Goal: Task Accomplishment & Management: Manage account settings

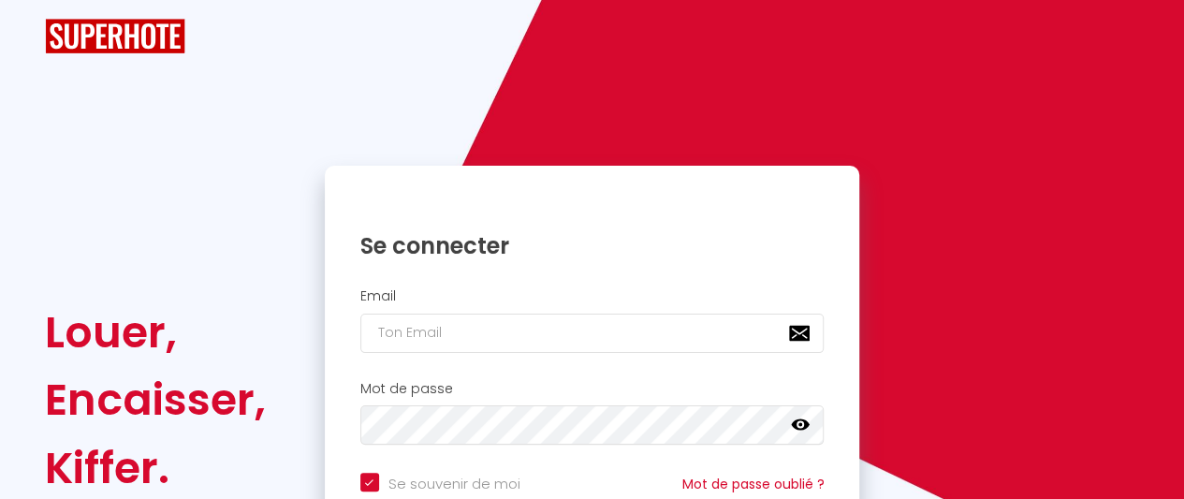
checkbox input "true"
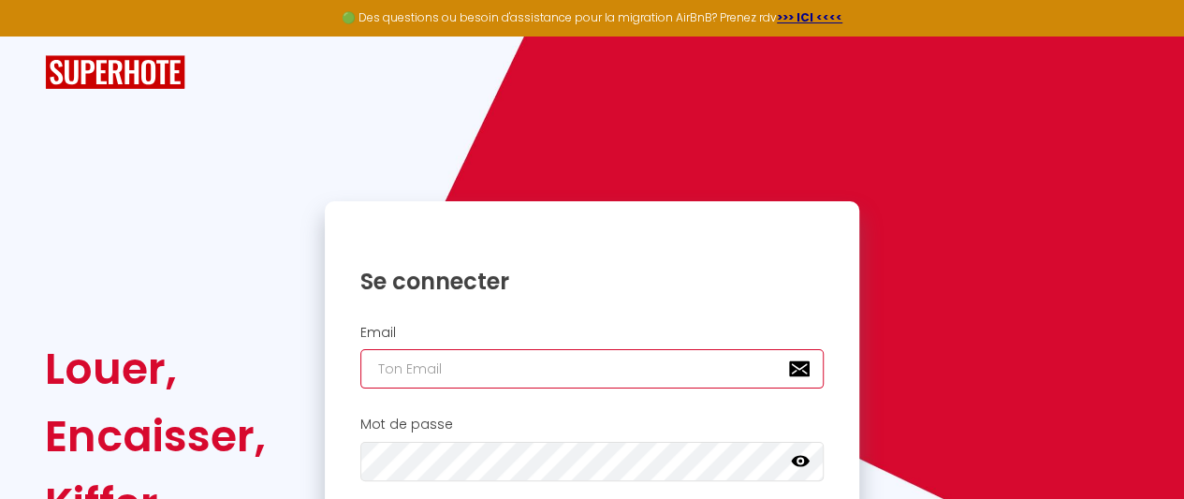
click at [622, 362] on input "email" at bounding box center [592, 368] width 464 height 39
type input "[EMAIL_ADDRESS][DOMAIN_NAME]"
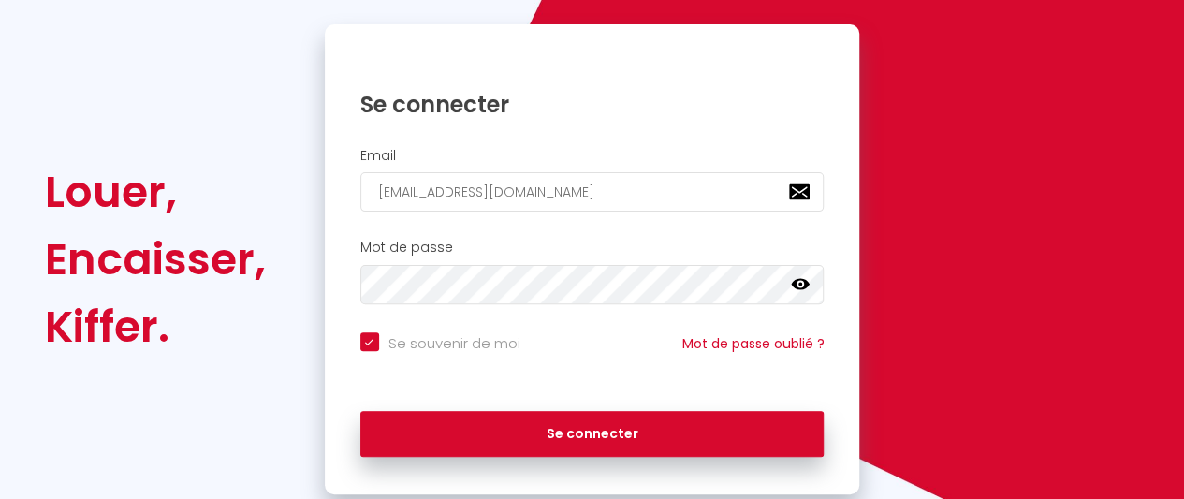
scroll to position [178, 0]
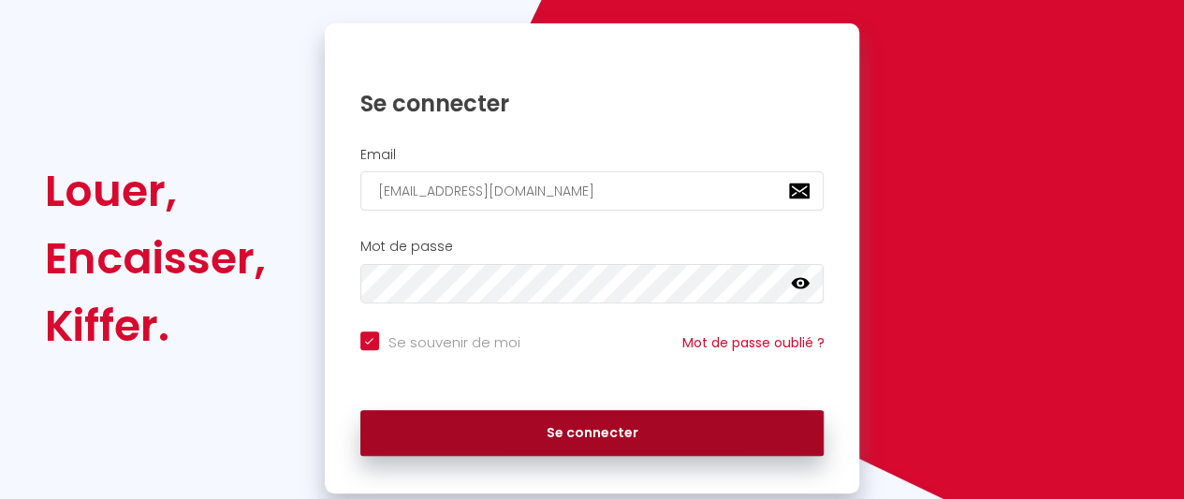
click at [623, 431] on button "Se connecter" at bounding box center [592, 433] width 464 height 47
checkbox input "true"
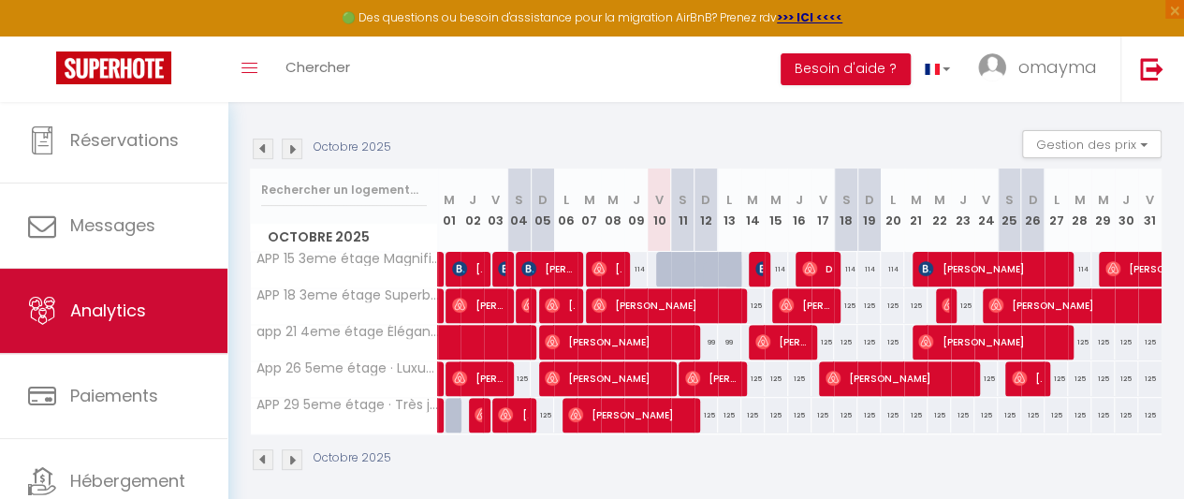
scroll to position [109, 0]
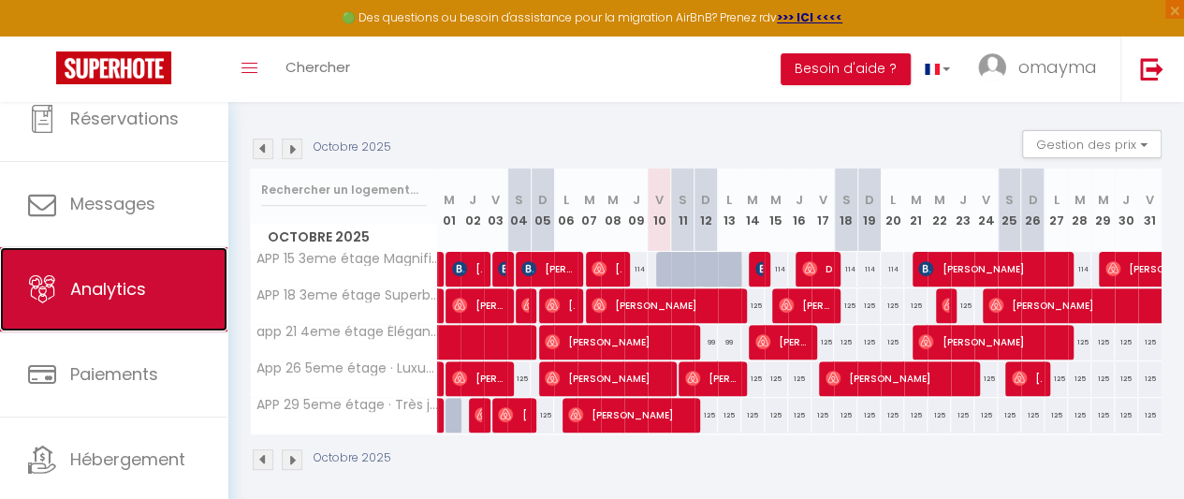
click at [134, 267] on link "Analytics" at bounding box center [113, 289] width 227 height 84
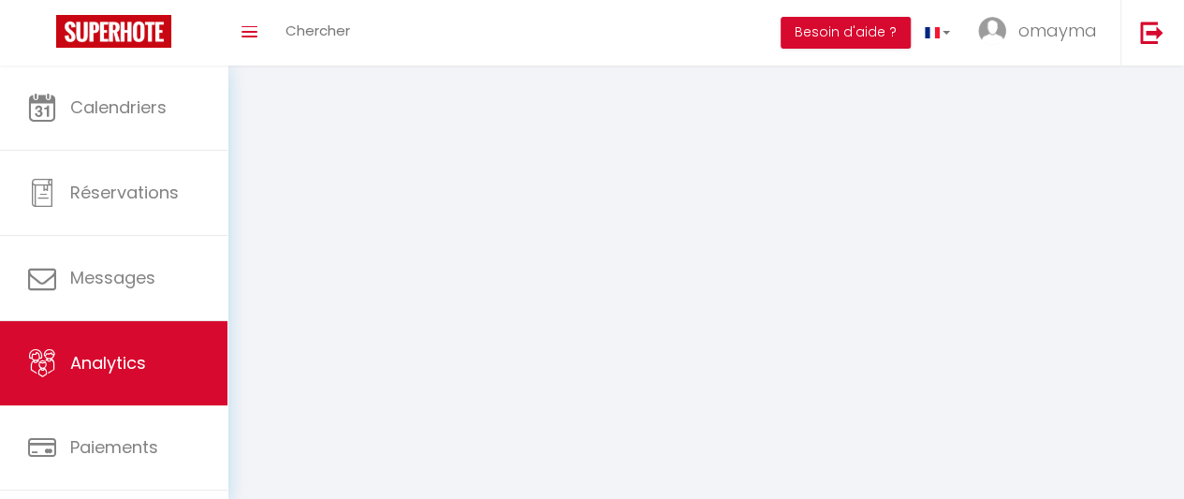
select select "2025"
select select "10"
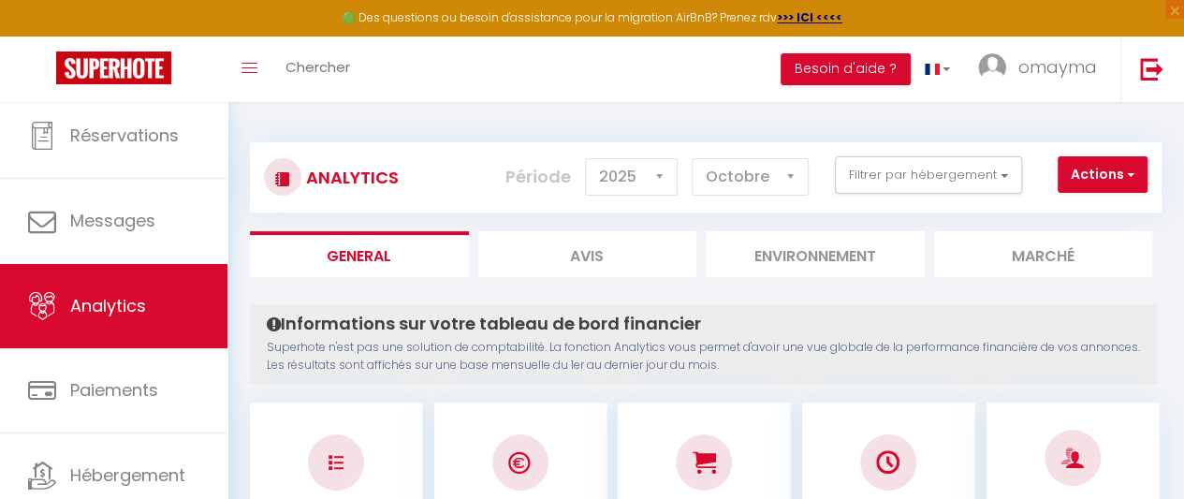
scroll to position [156, 0]
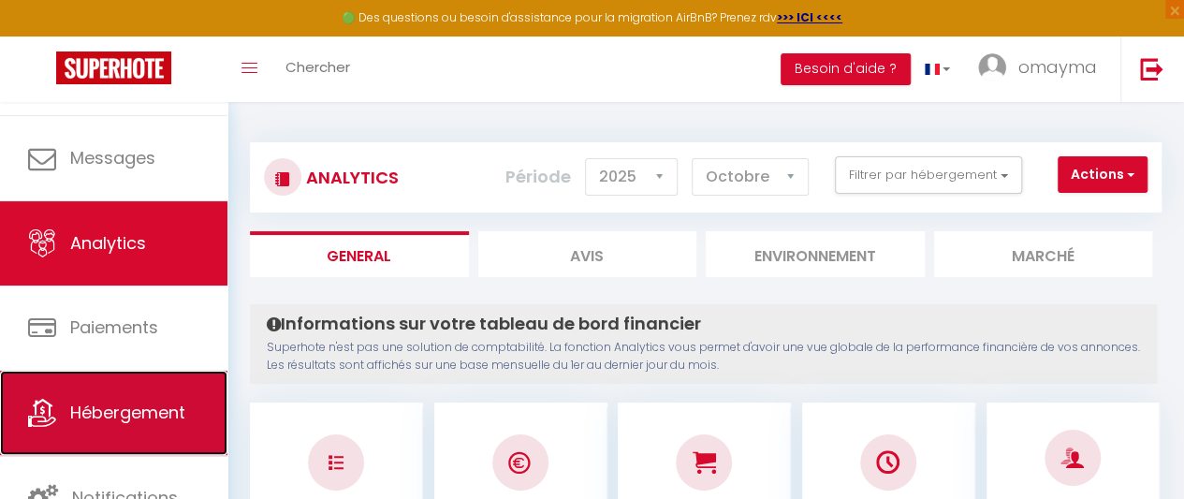
click at [129, 407] on span "Hébergement" at bounding box center [127, 412] width 115 height 23
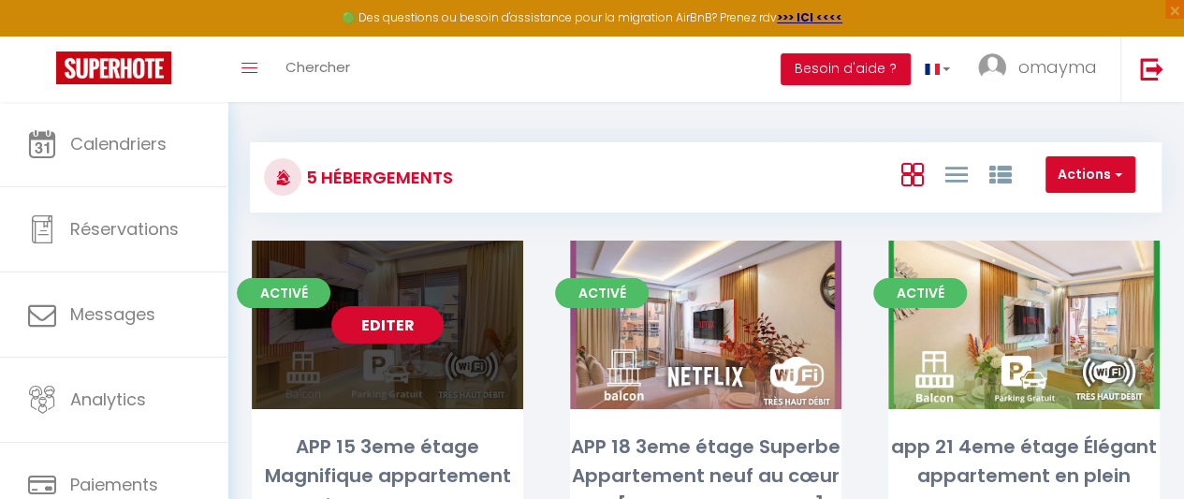
click at [415, 318] on link "Editer" at bounding box center [387, 324] width 112 height 37
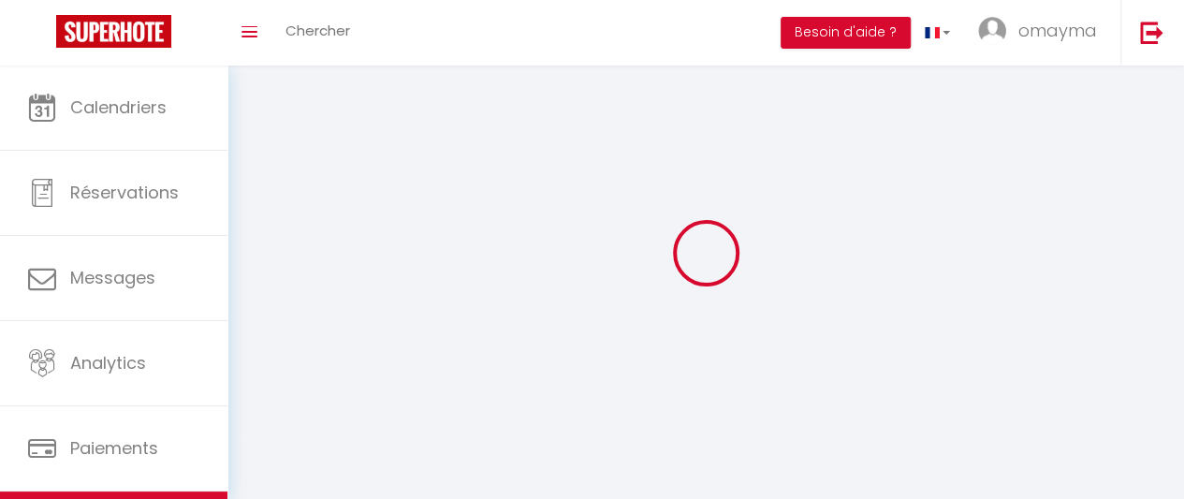
select select "1"
select select
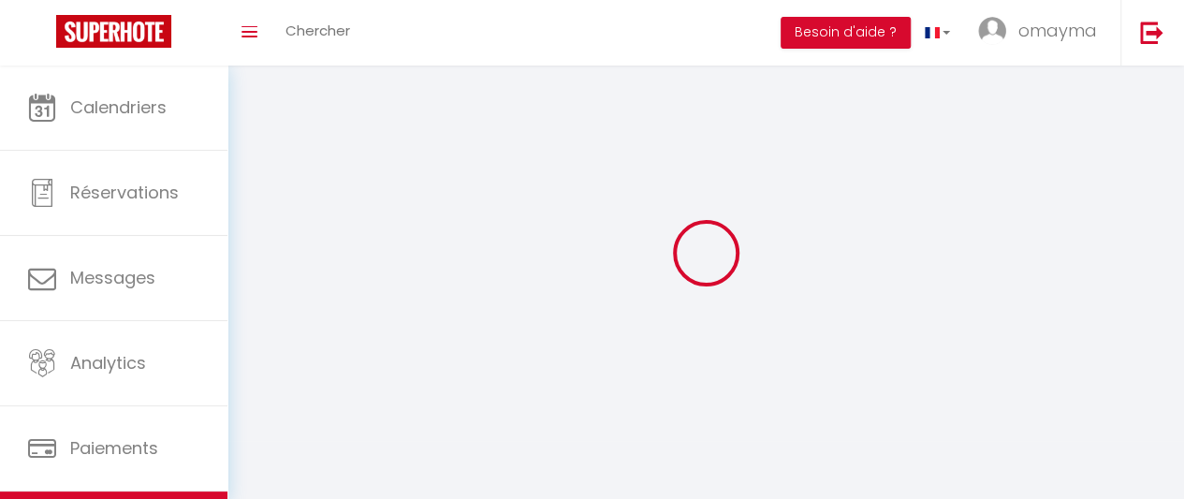
select select
checkbox input "false"
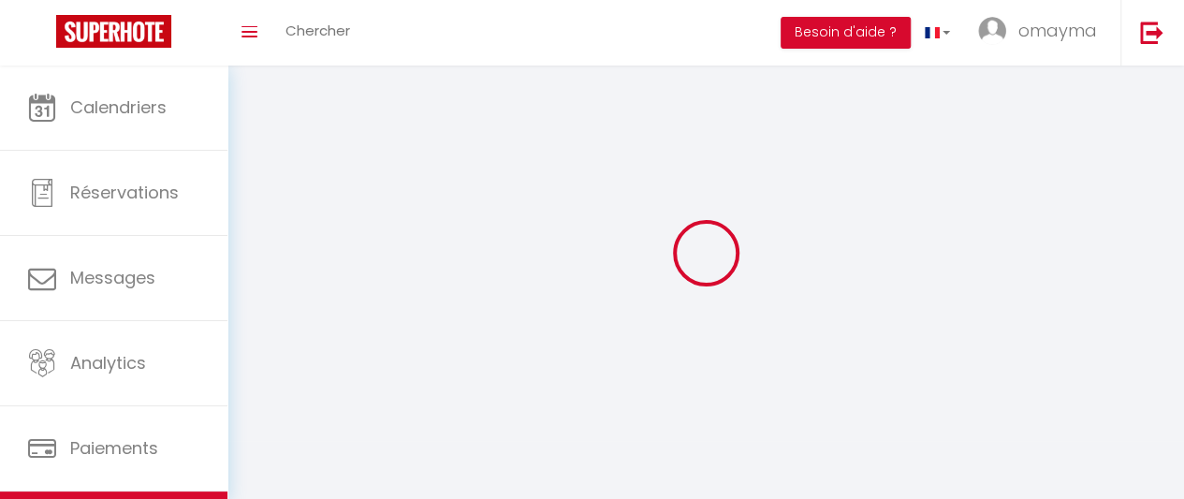
checkbox input "false"
select select "28"
select select
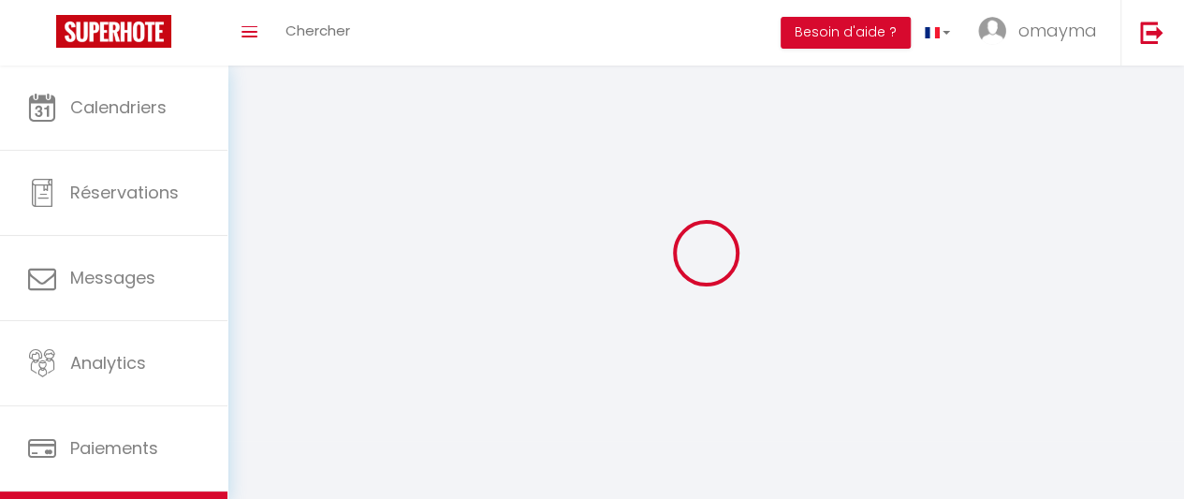
select select
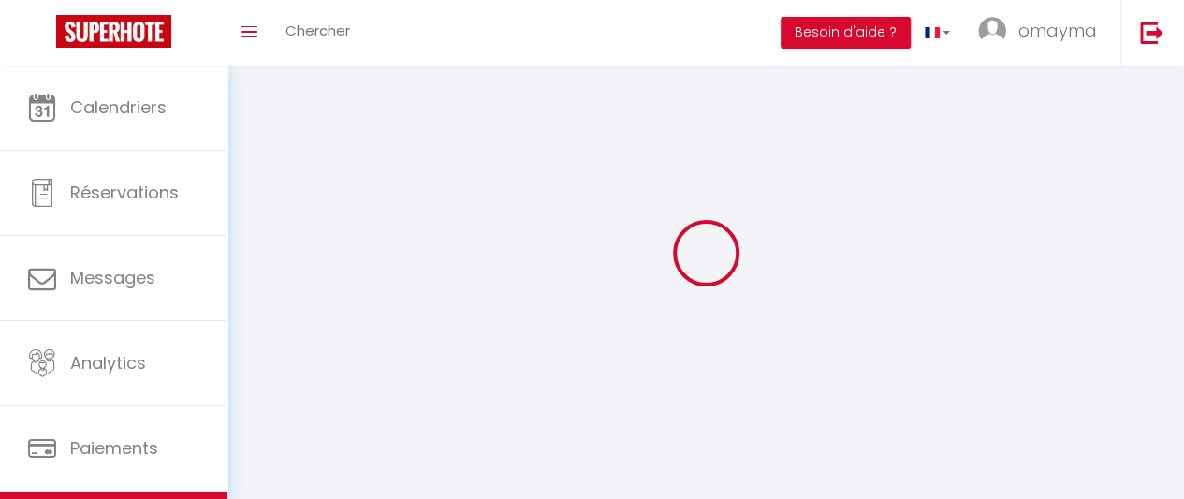
checkbox input "false"
select select
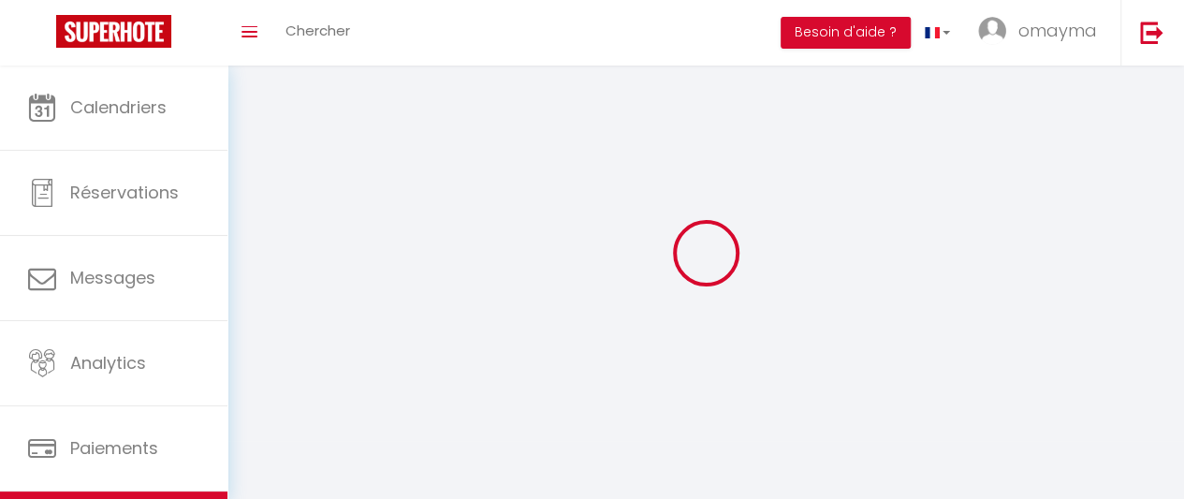
select select
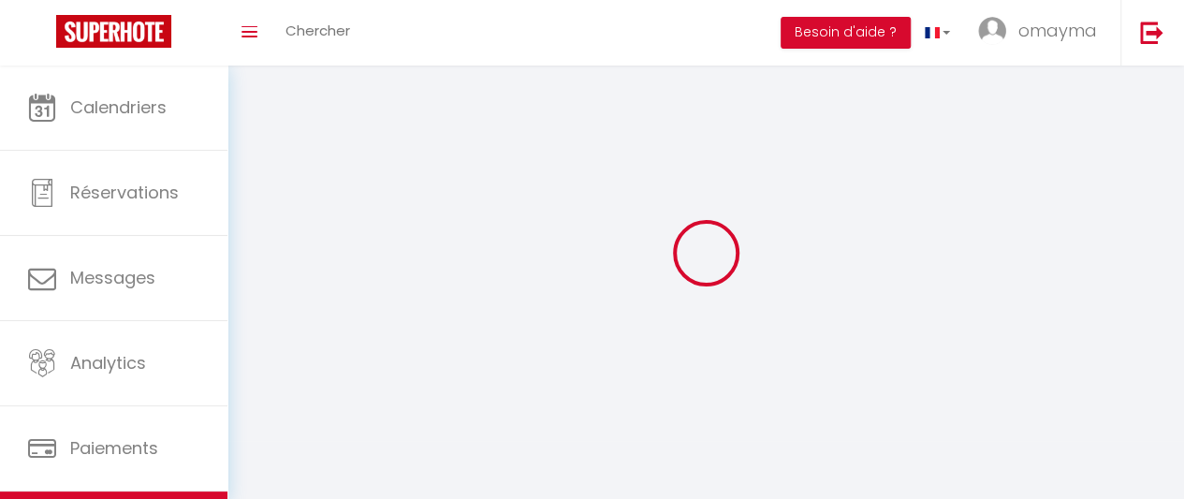
select select
checkbox input "false"
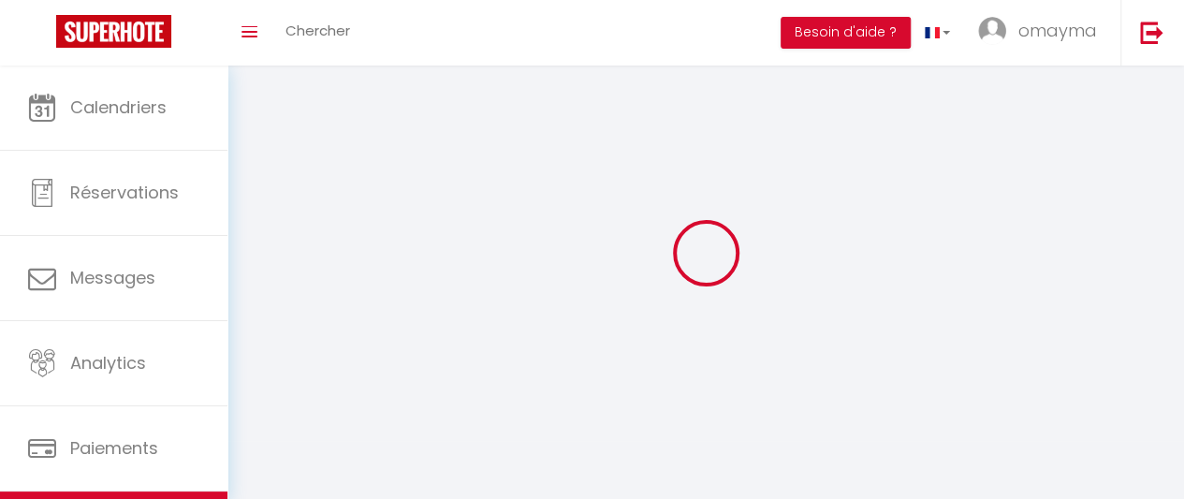
checkbox input "false"
select select
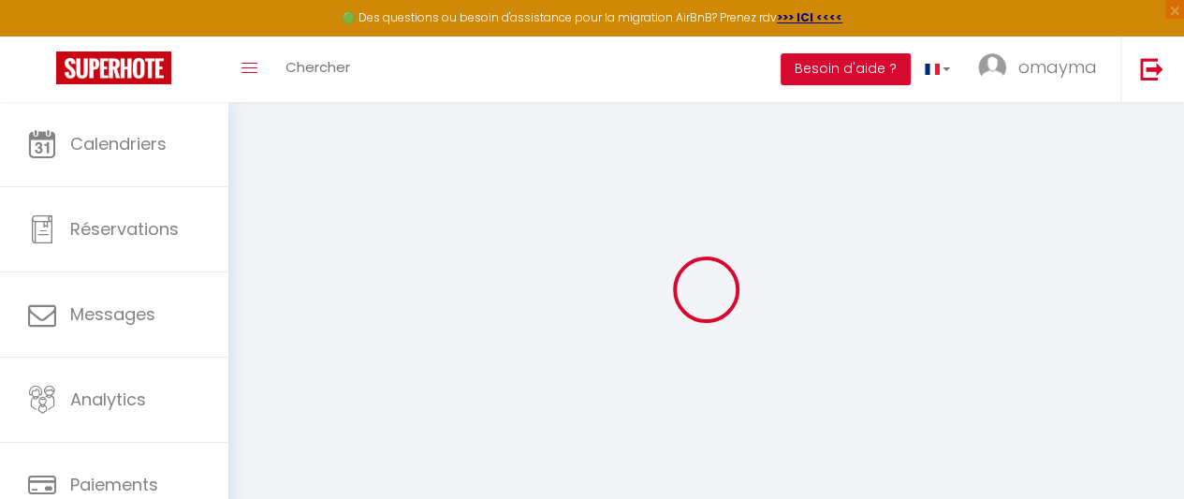
select select
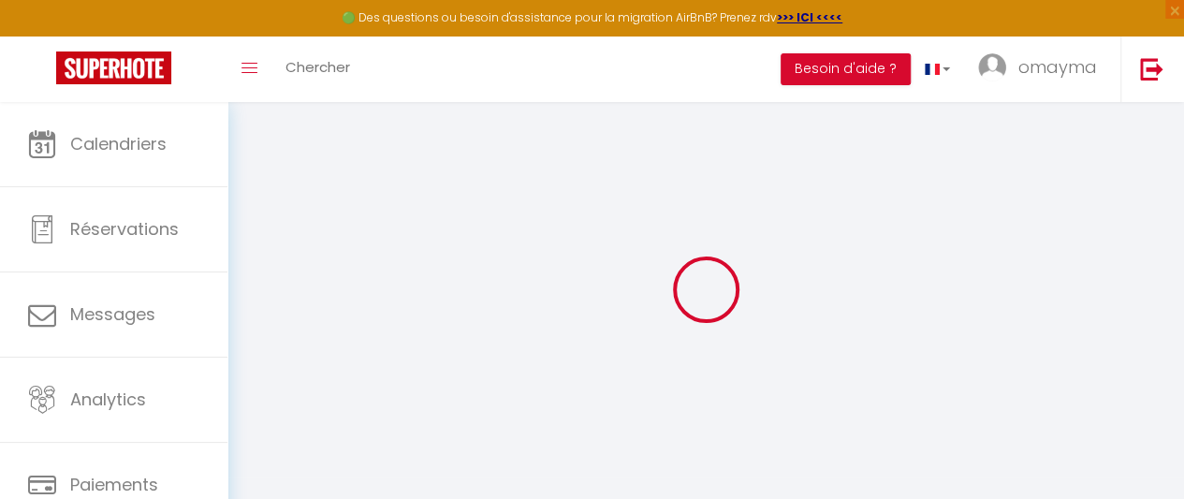
select select
checkbox input "false"
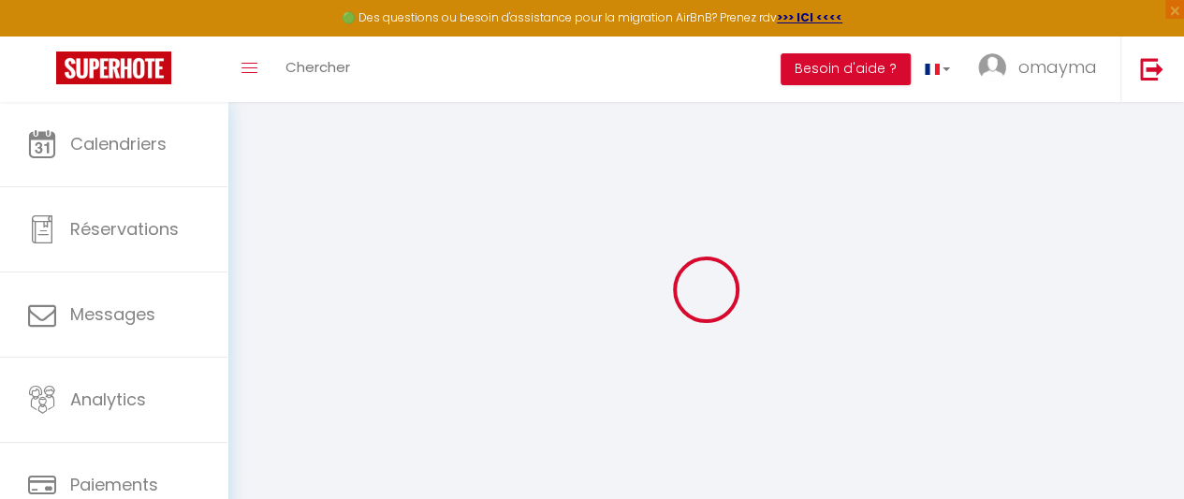
select select
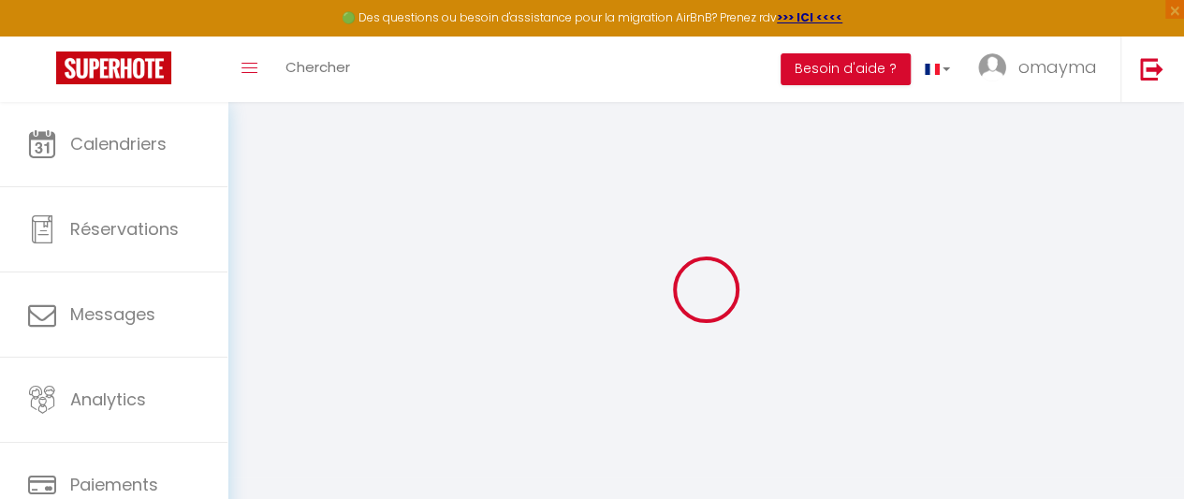
select select
checkbox input "false"
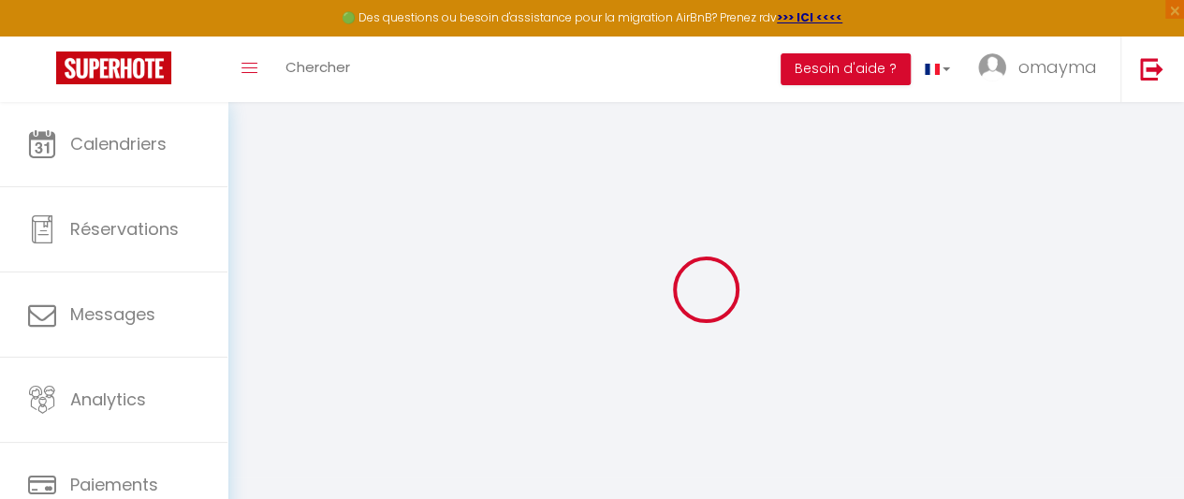
checkbox input "false"
select select
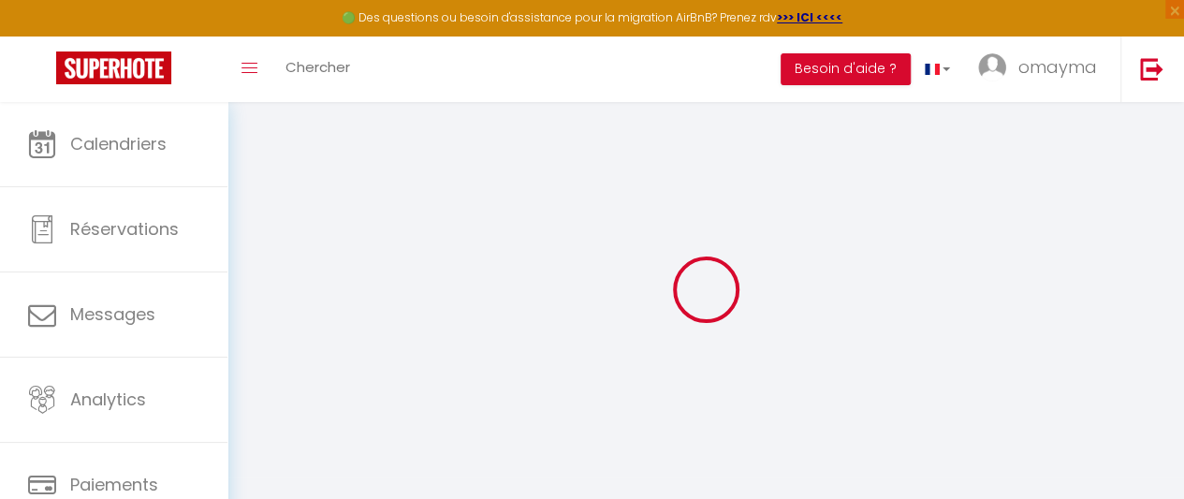
select select
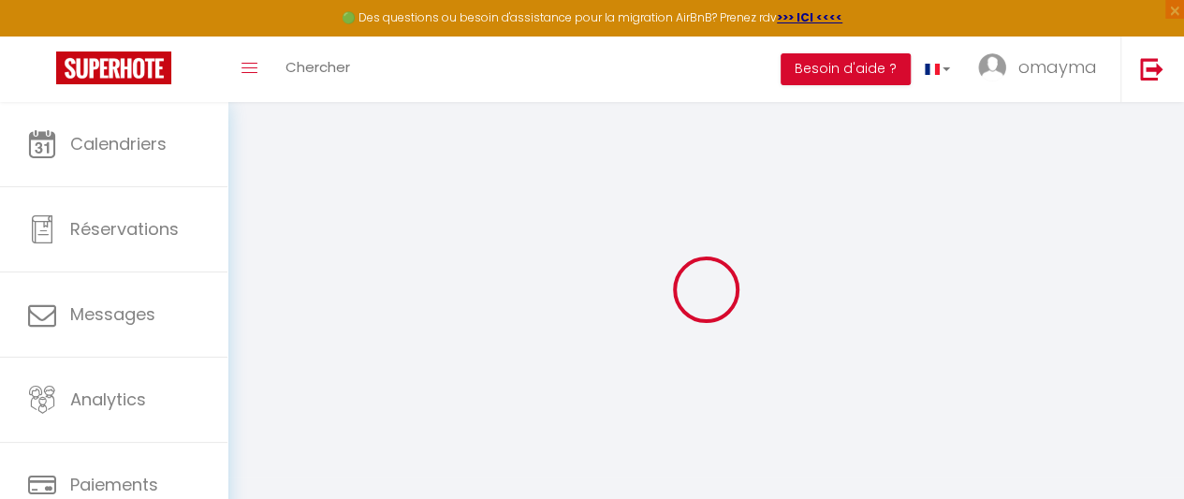
checkbox input "false"
select select
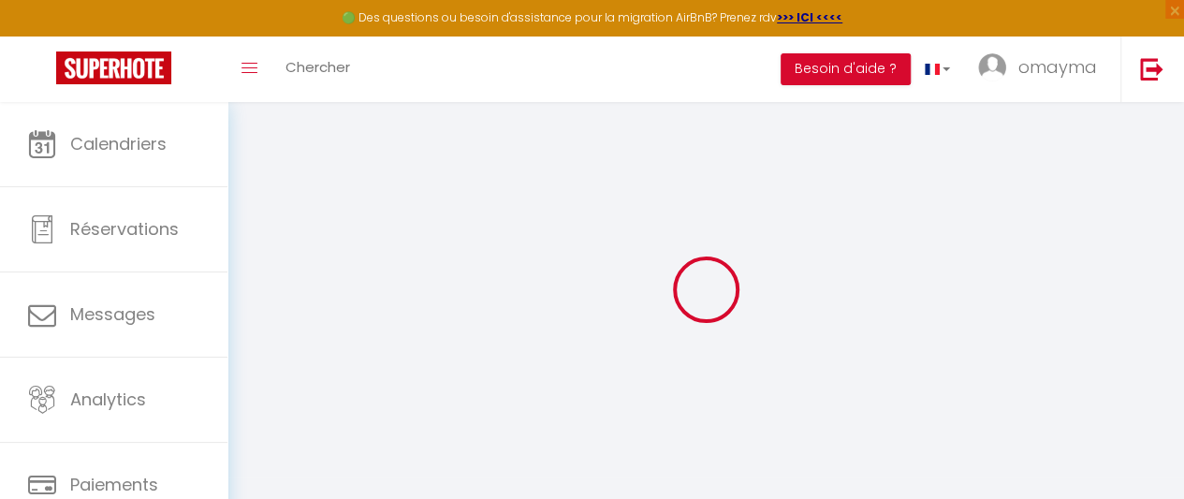
select select
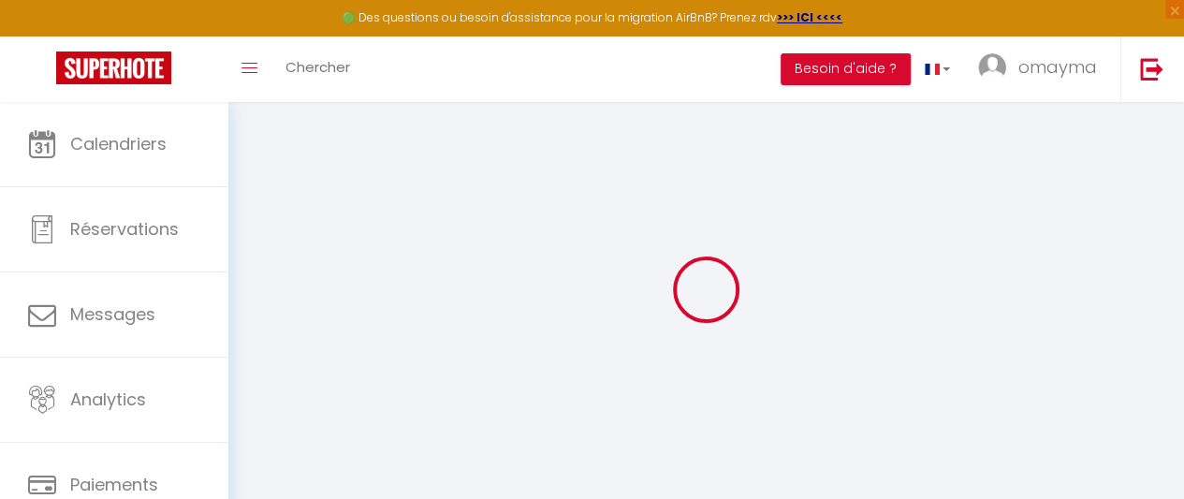
select select
checkbox input "false"
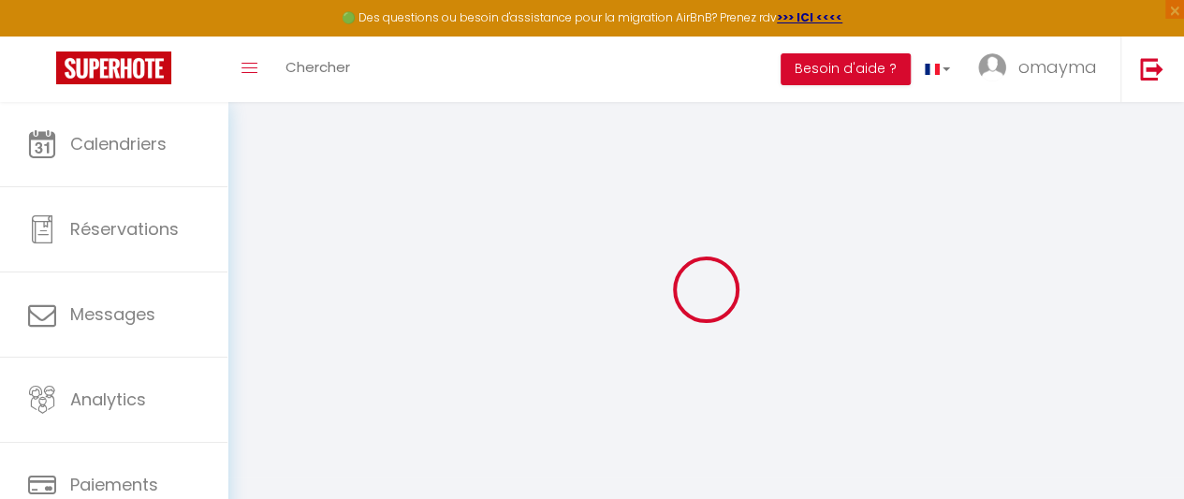
checkbox input "false"
select select
type input "APP 15 3eme étage Magnifique appartement unique et central!"
type input "Omayma"
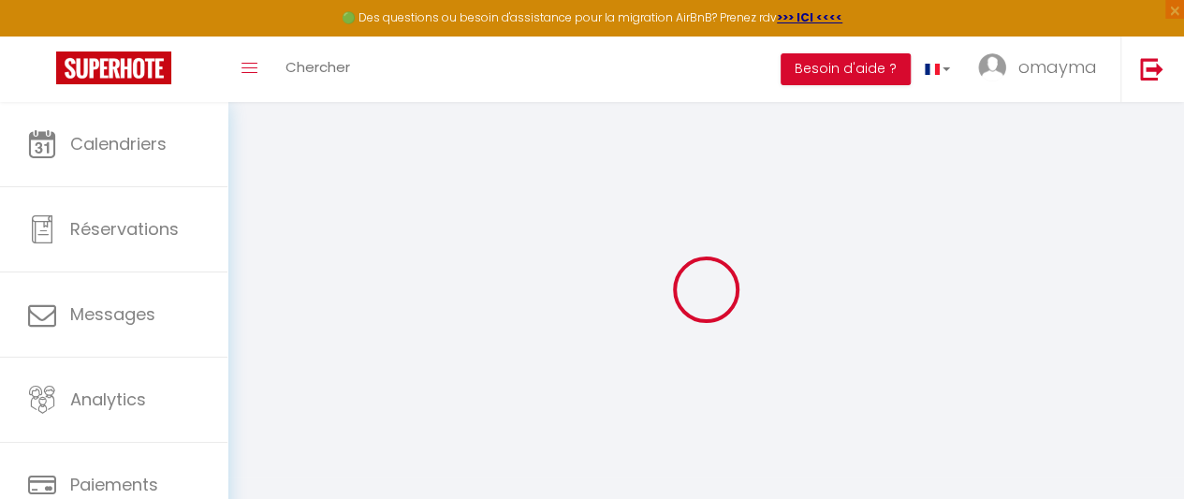
select select "2"
type input "130"
type input "10"
type input "30"
select select
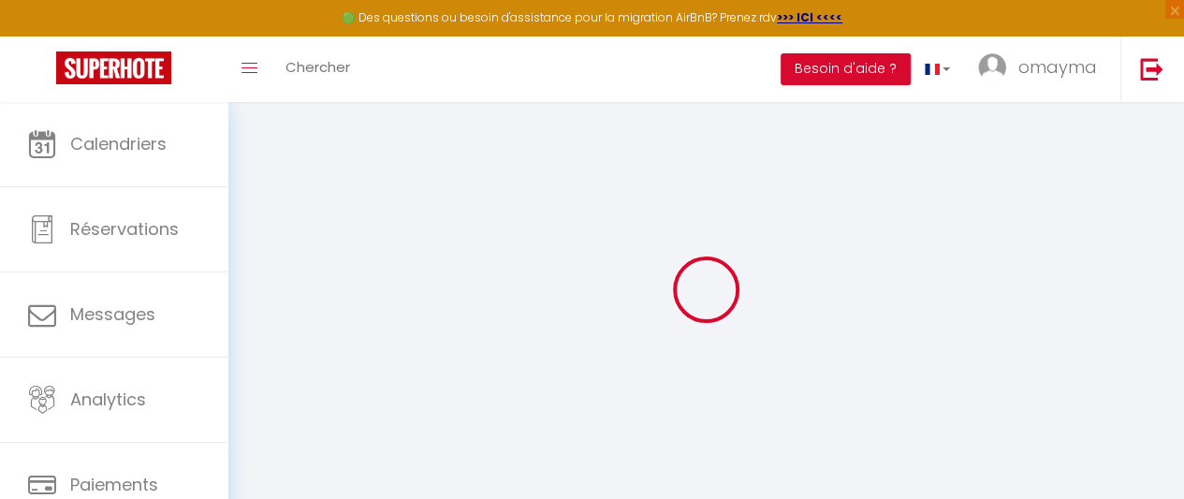
select select
type input "Rue Mouatamid [PERSON_NAME]"
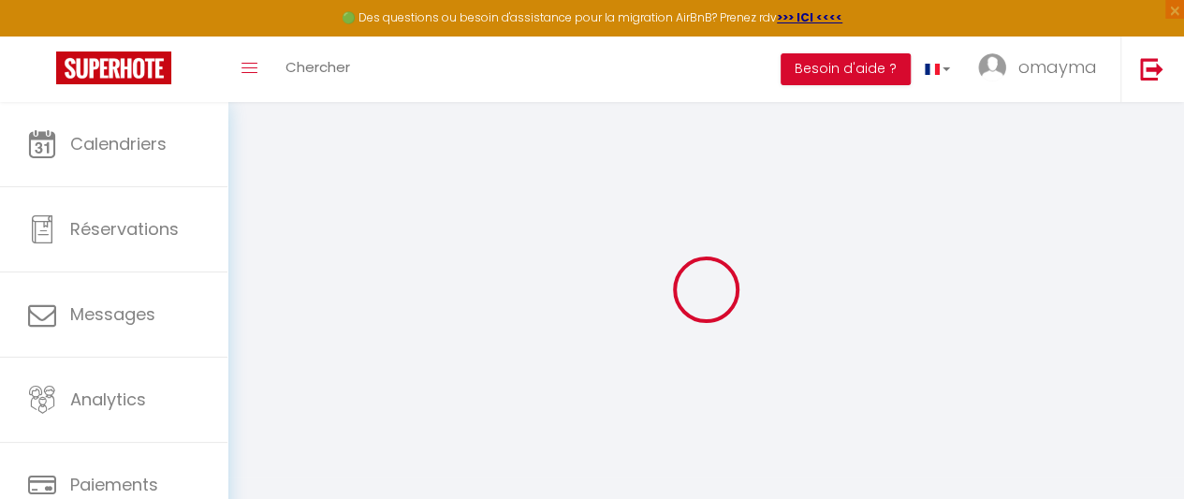
type input "40000"
type input "[GEOGRAPHIC_DATA]"
select select "146"
type input "[EMAIL_ADDRESS][DOMAIN_NAME]"
select select
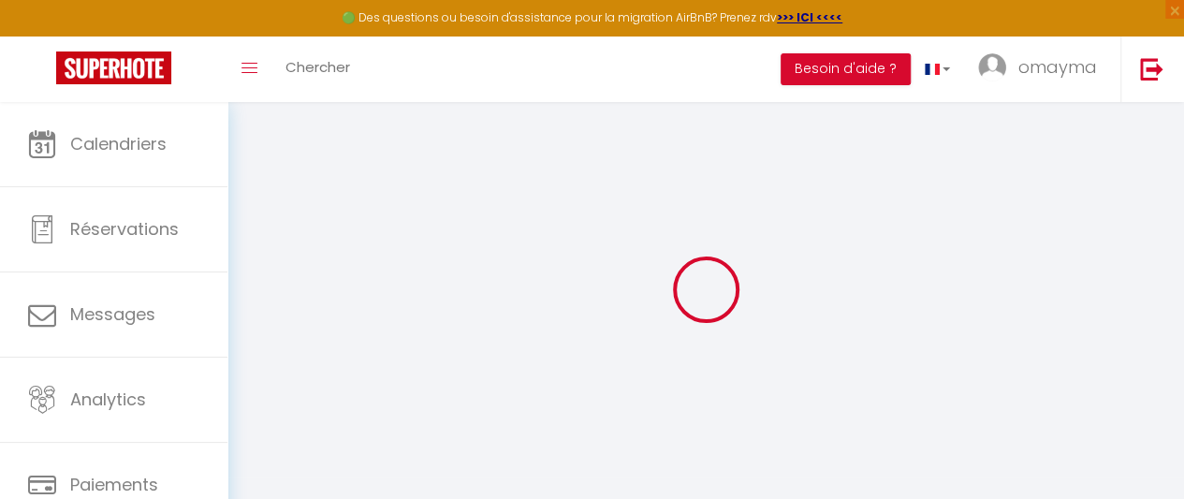
checkbox input "false"
type input "0"
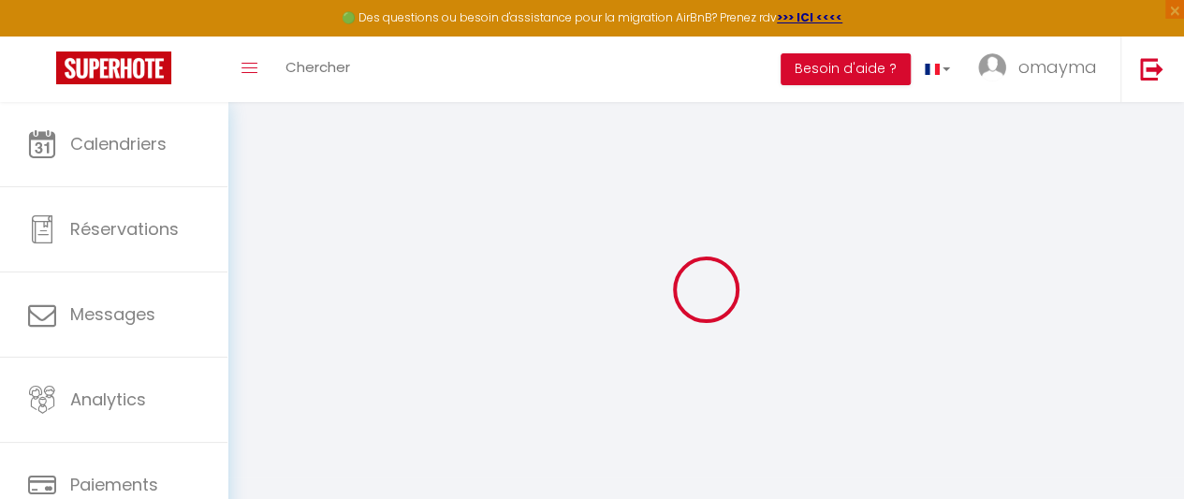
type input "0"
select select "+ 30 %"
select select "+ 8 %"
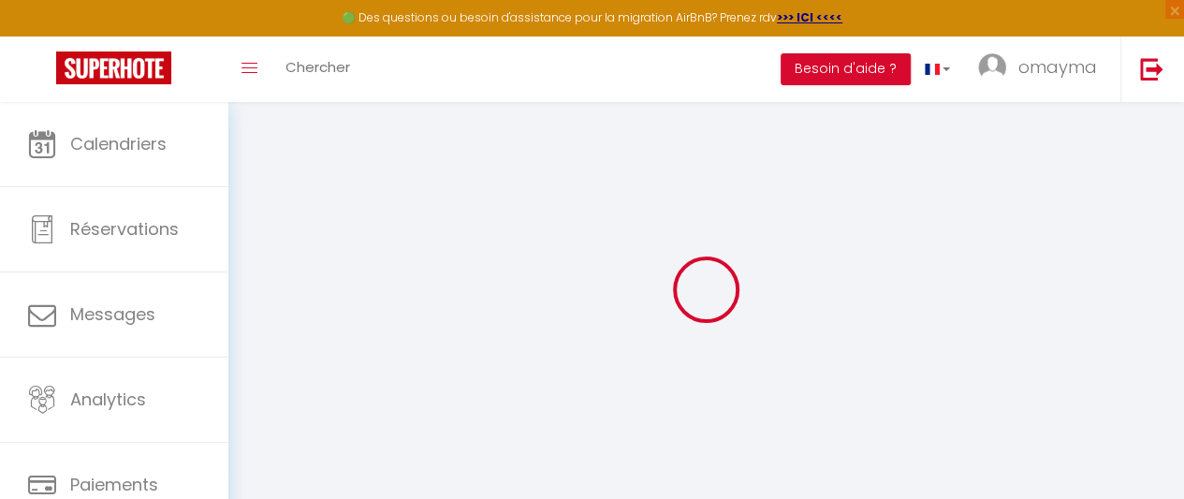
select select "5613-1168297872095655892"
select select
checkbox input "false"
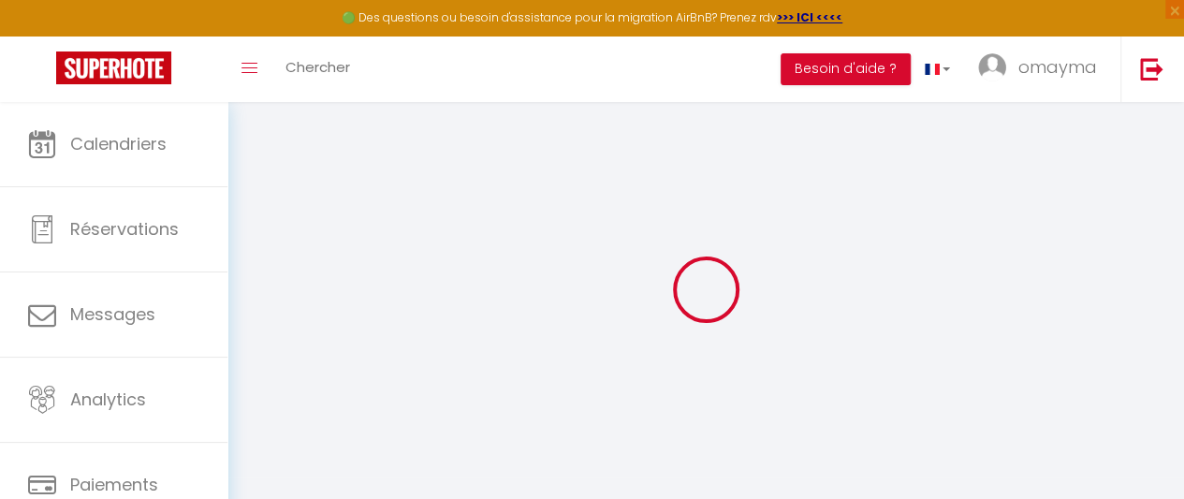
checkbox input "false"
select select "EUR"
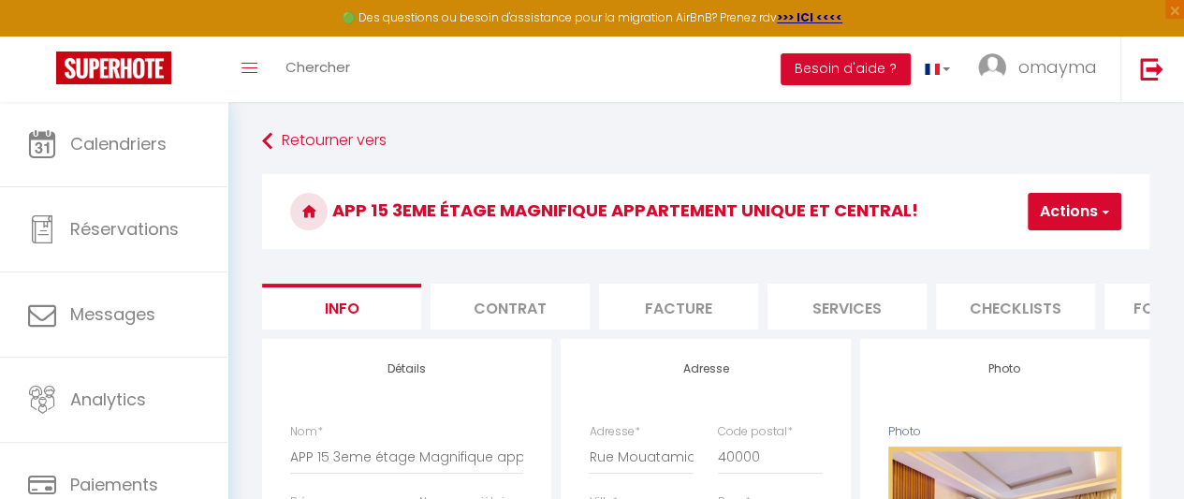
scroll to position [0, 775]
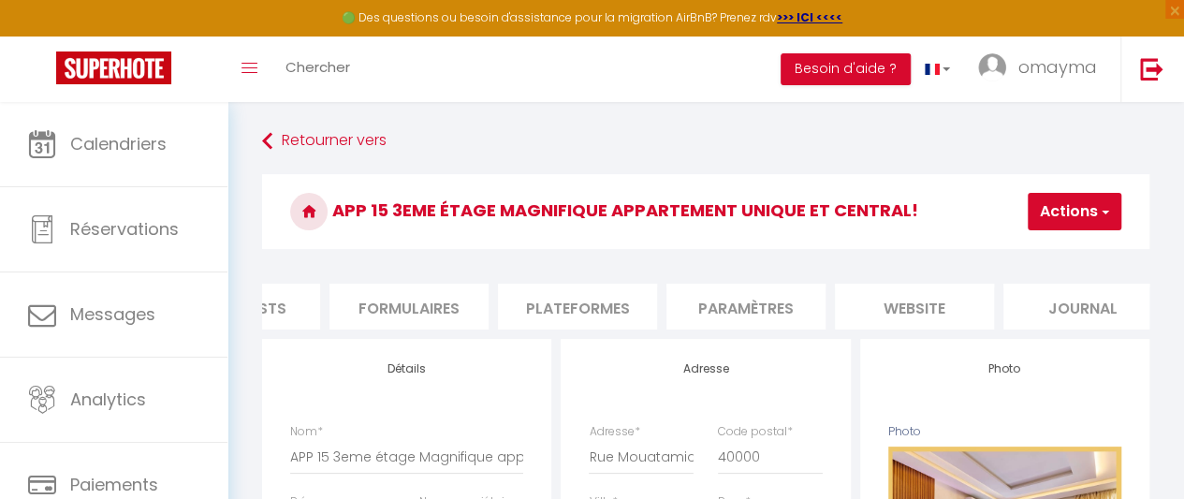
click at [552, 302] on li "Plateformes" at bounding box center [577, 307] width 159 height 46
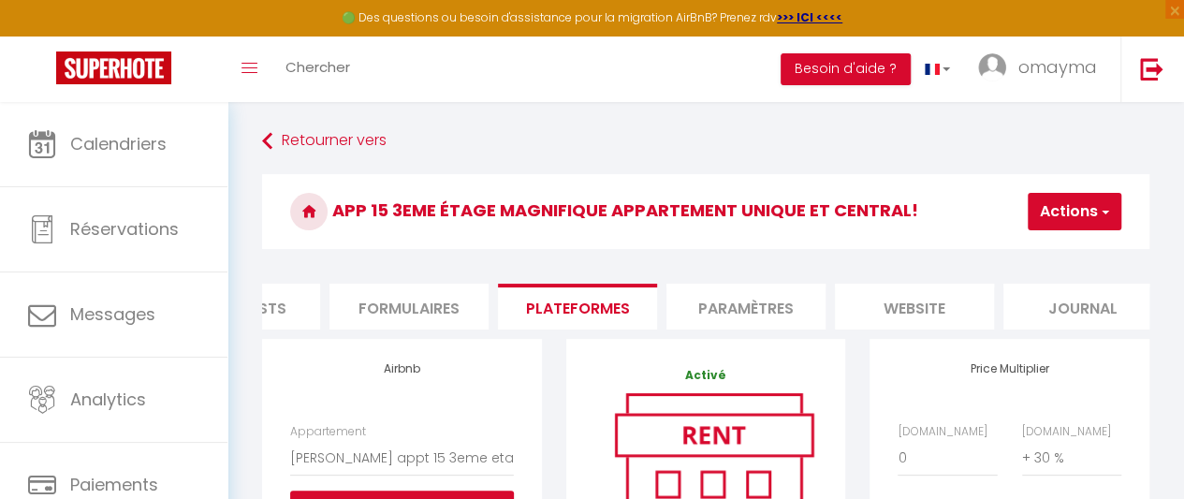
select select
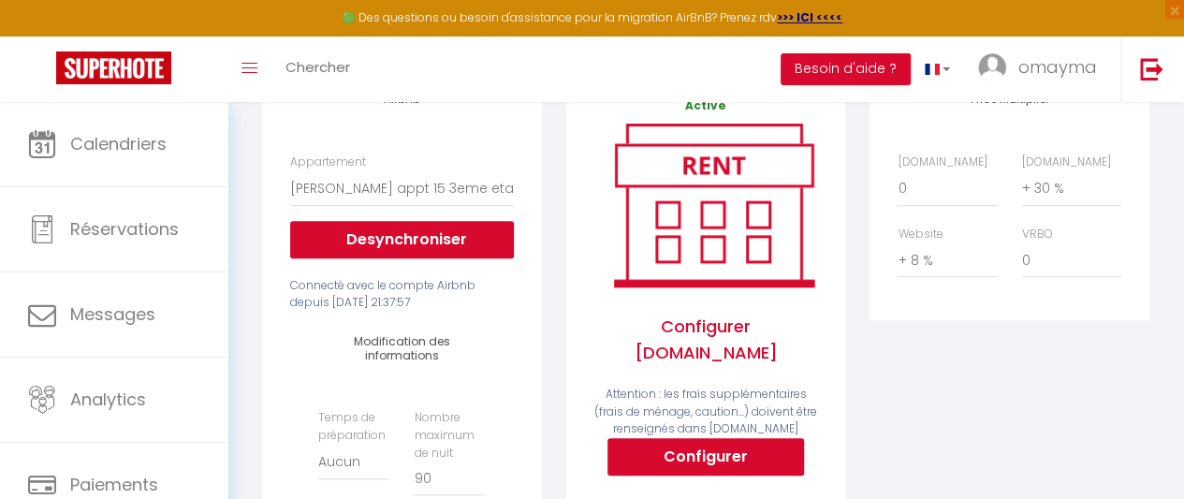
scroll to position [256, 0]
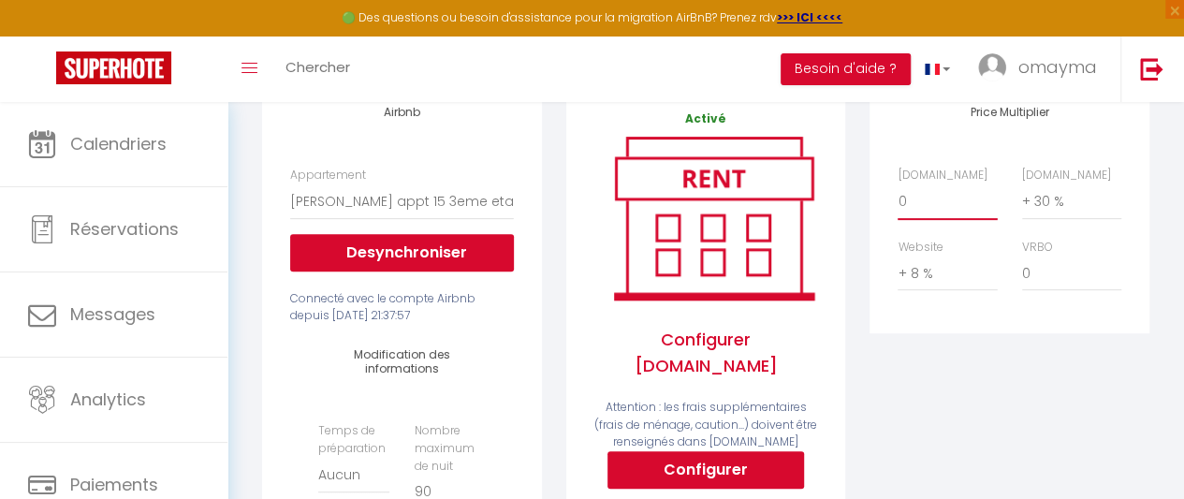
click at [926, 219] on select "0 + 1 % + 2 % + 3 % + 4 % + 5 % + 6 % + 7 % + 8 % + 9 %" at bounding box center [946, 201] width 99 height 36
select select "+ 20 %"
click at [897, 197] on select "0 + 1 % + 2 % + 3 % + 4 % + 5 % + 6 % + 7 % + 8 % + 9 %" at bounding box center [946, 201] width 99 height 36
select select
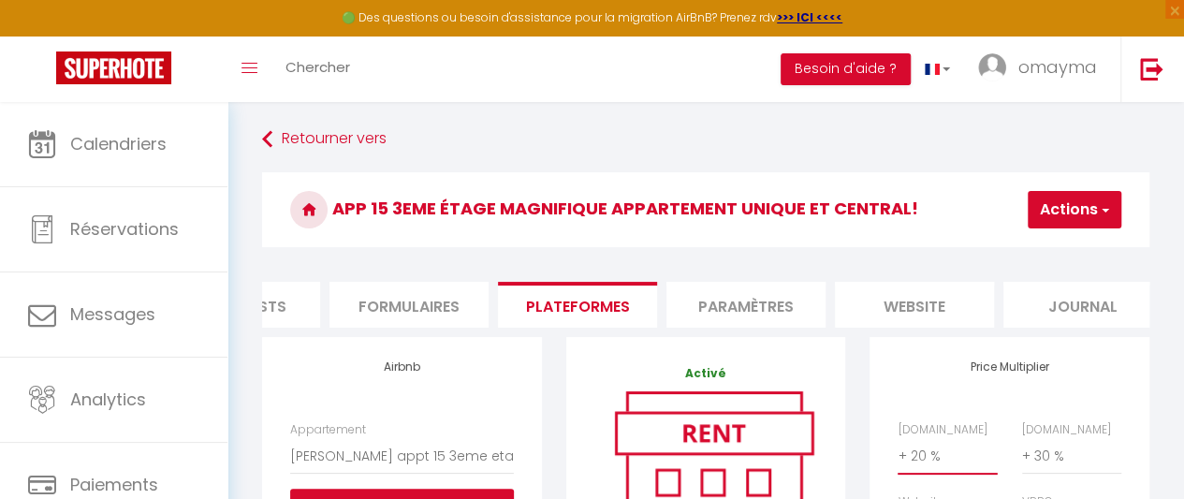
scroll to position [0, 0]
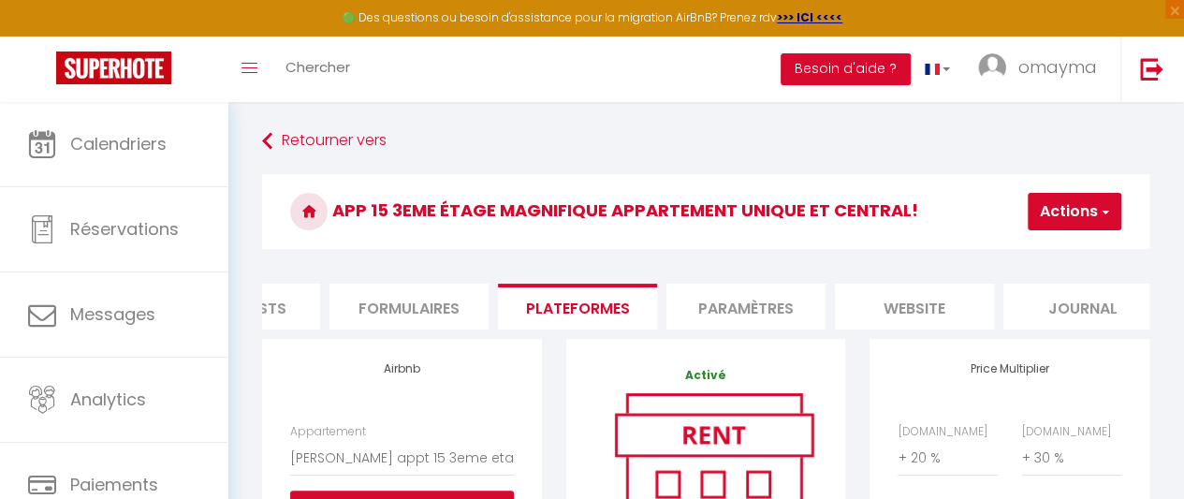
click at [1068, 206] on button "Actions" at bounding box center [1075, 211] width 94 height 37
click at [1047, 254] on link "Enregistrer" at bounding box center [1046, 253] width 148 height 24
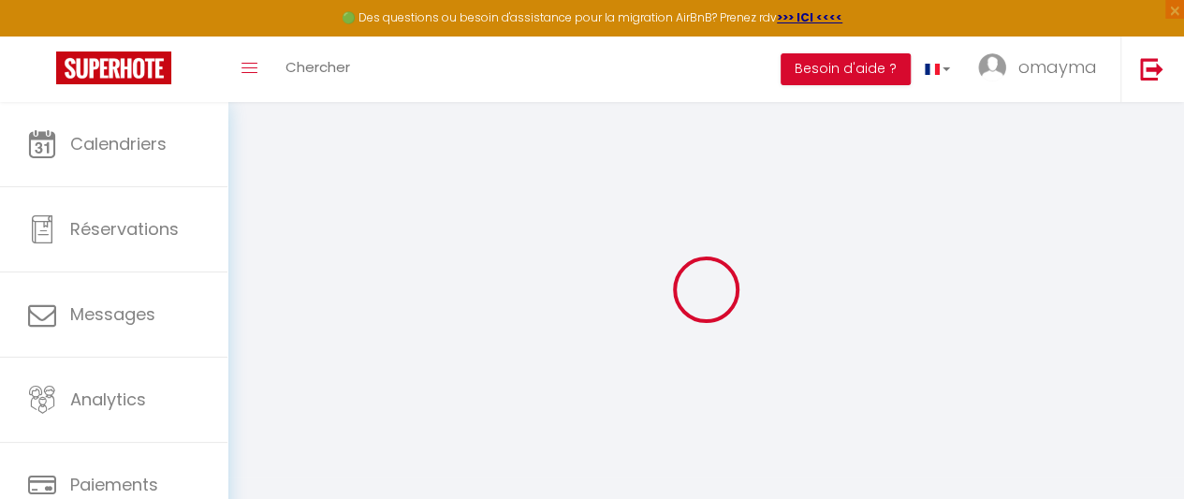
select select "EUR"
select select
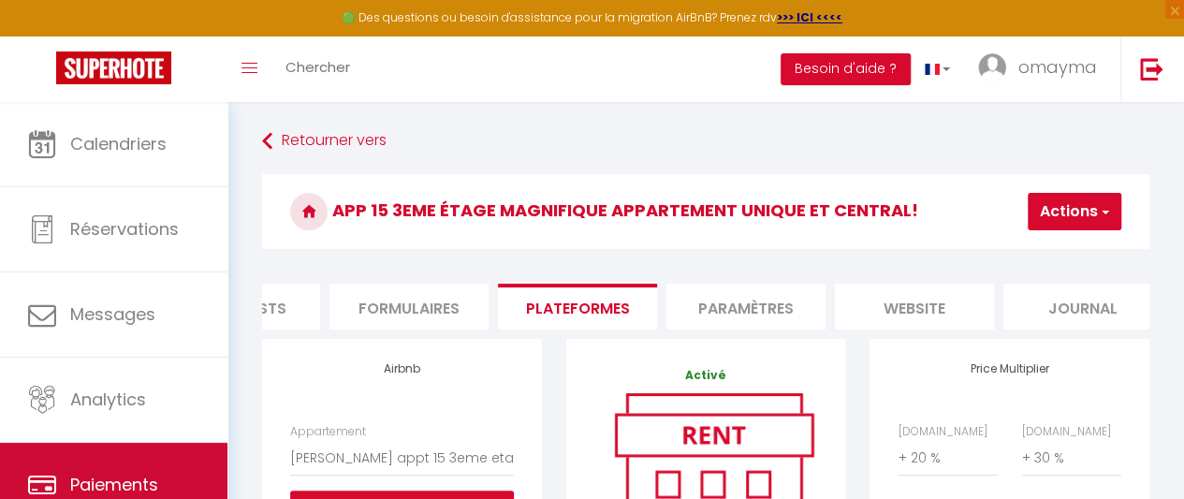
scroll to position [156, 0]
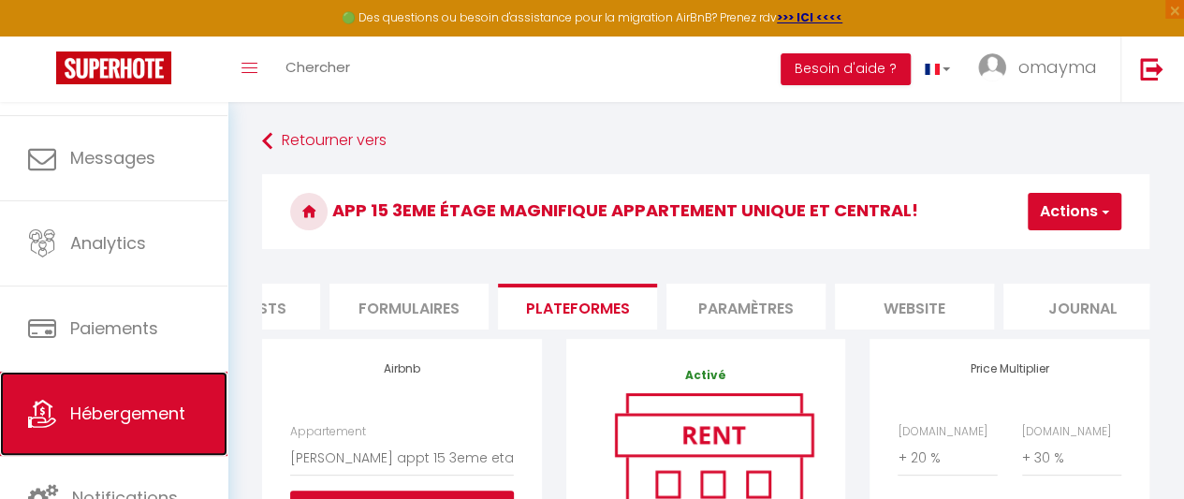
click at [153, 401] on span "Hébergement" at bounding box center [127, 412] width 115 height 23
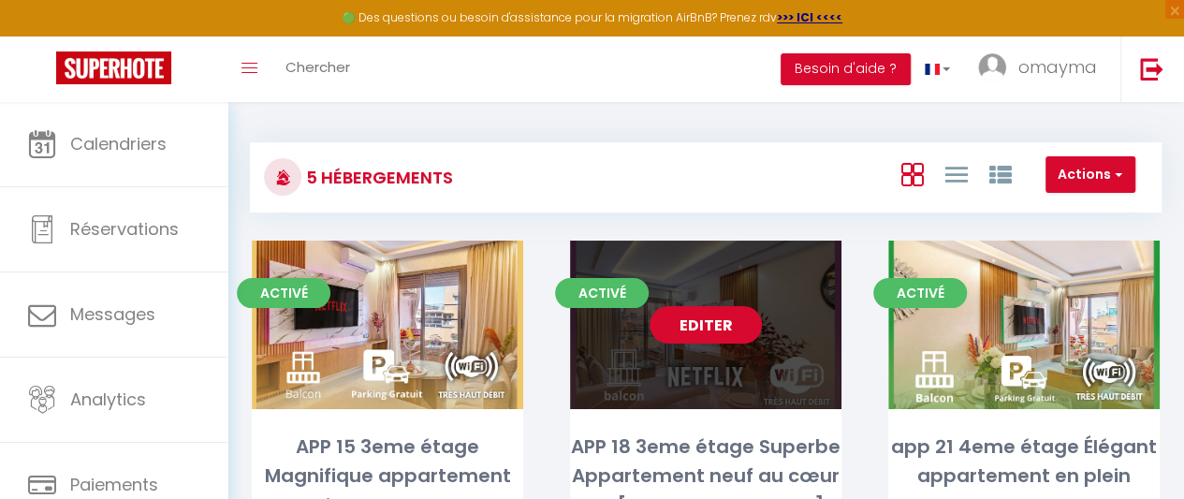
click at [709, 317] on link "Editer" at bounding box center [705, 324] width 112 height 37
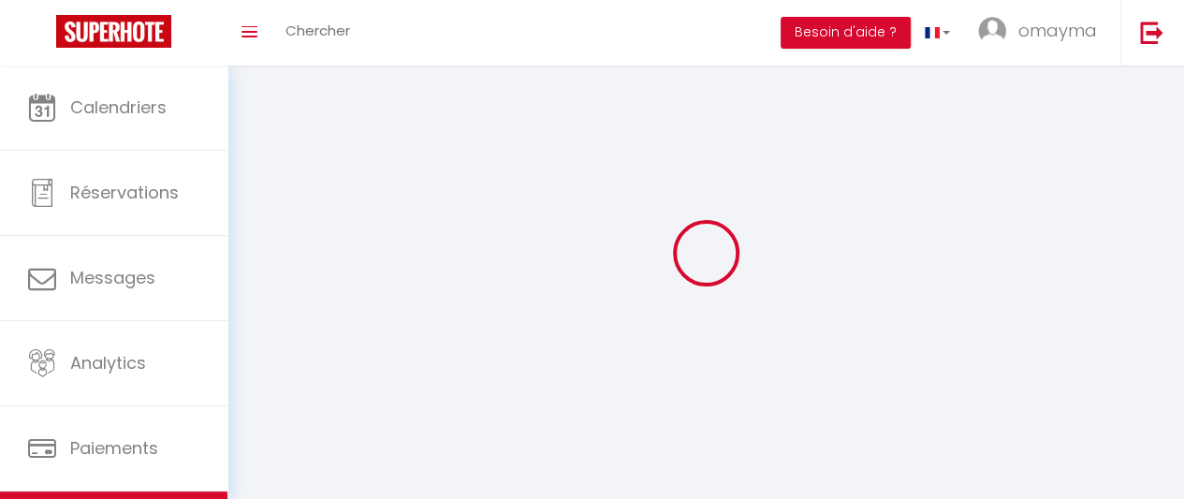
select select "28"
select select
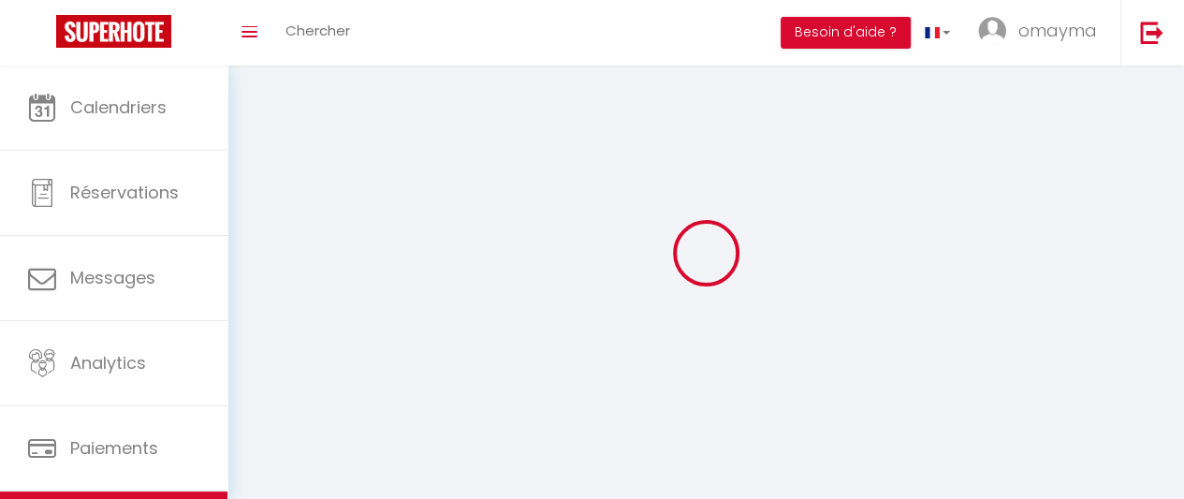
select select
checkbox input "false"
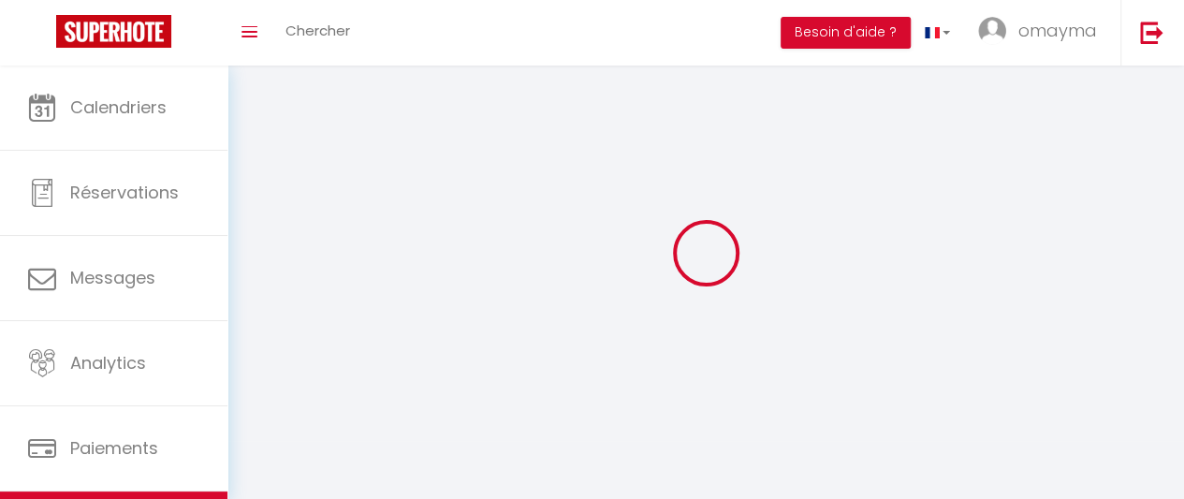
checkbox input "false"
select select
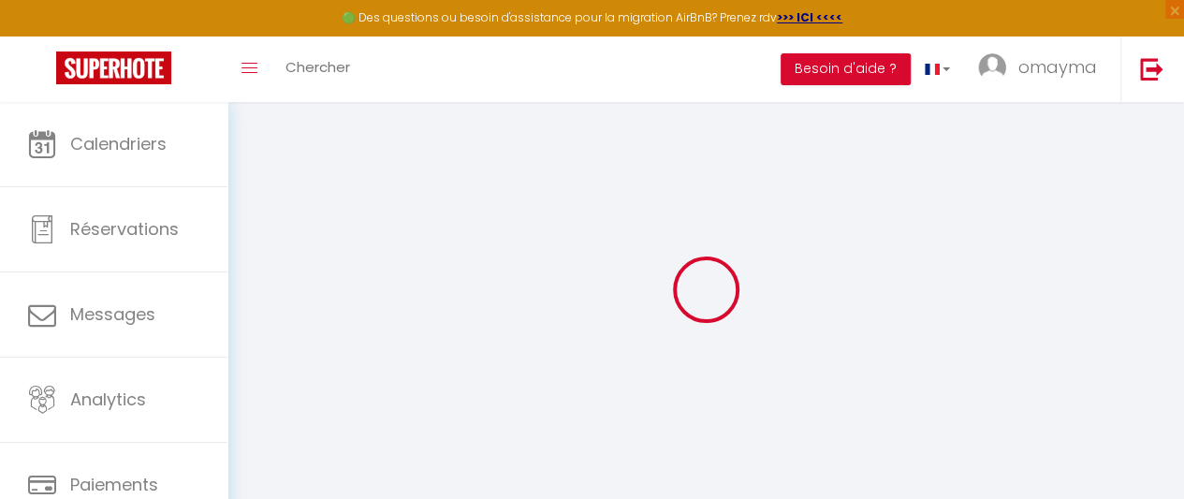
select select
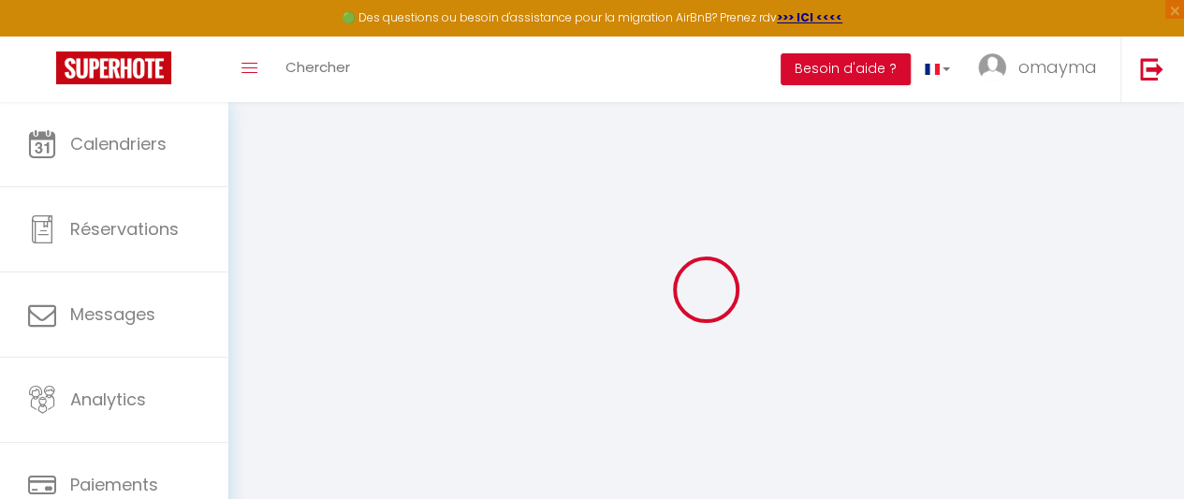
select select
checkbox input "false"
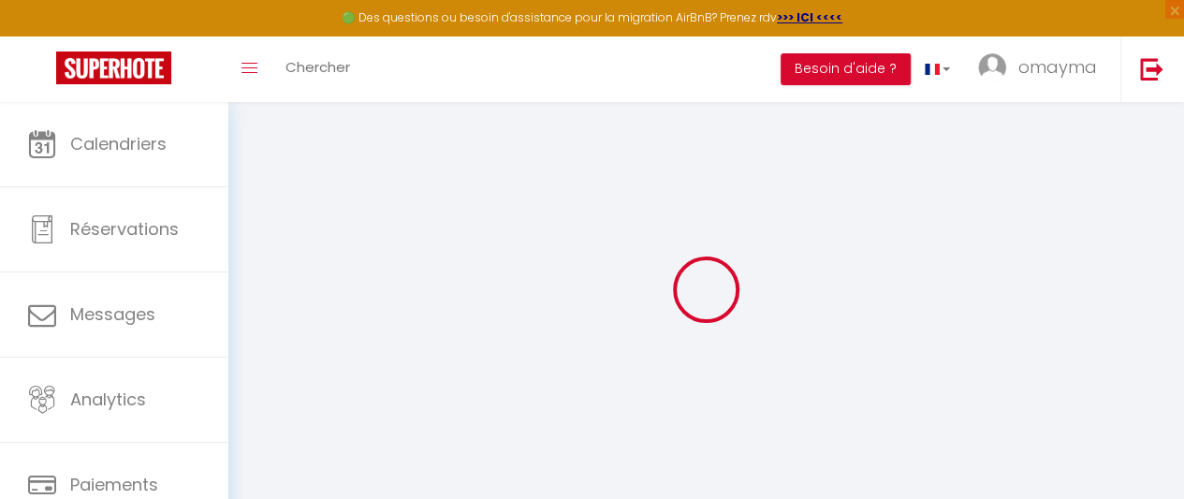
select select
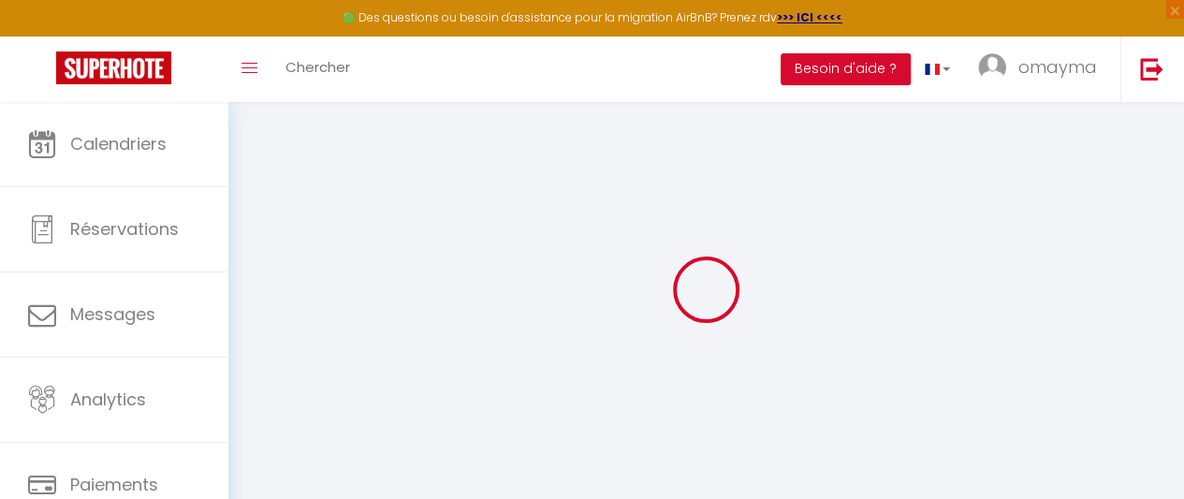
select select
checkbox input "false"
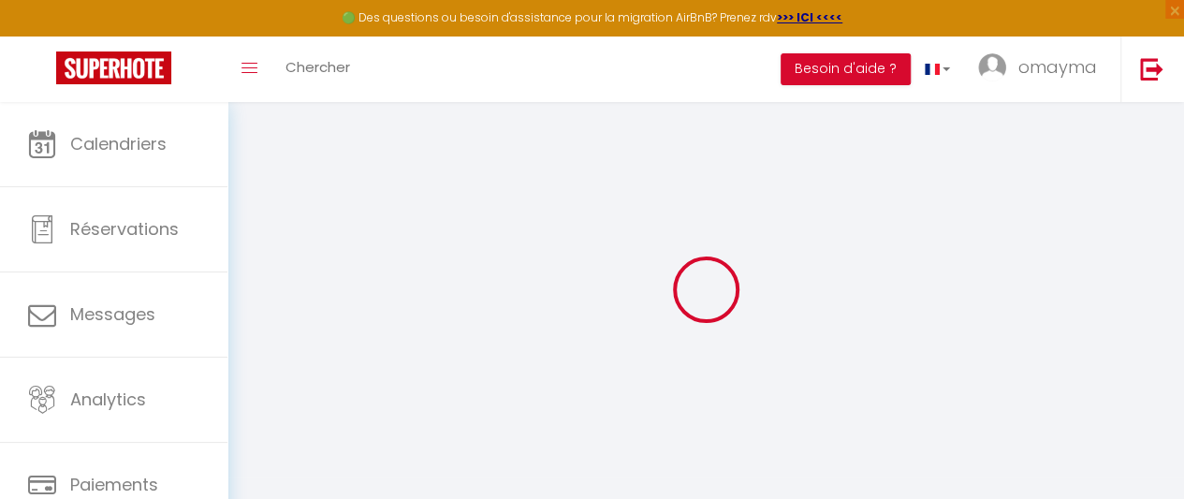
checkbox input "false"
select select
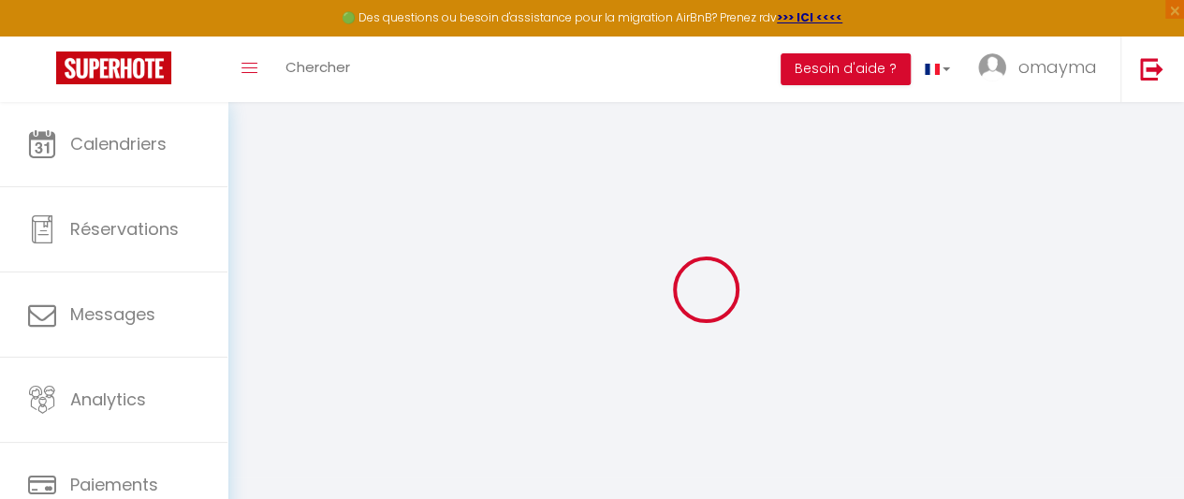
select select
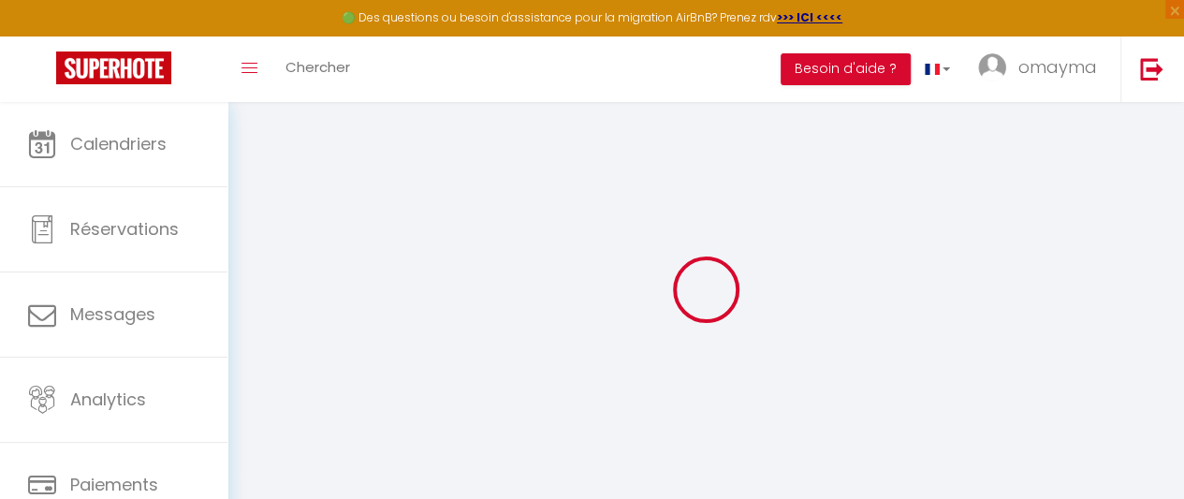
checkbox input "false"
select select
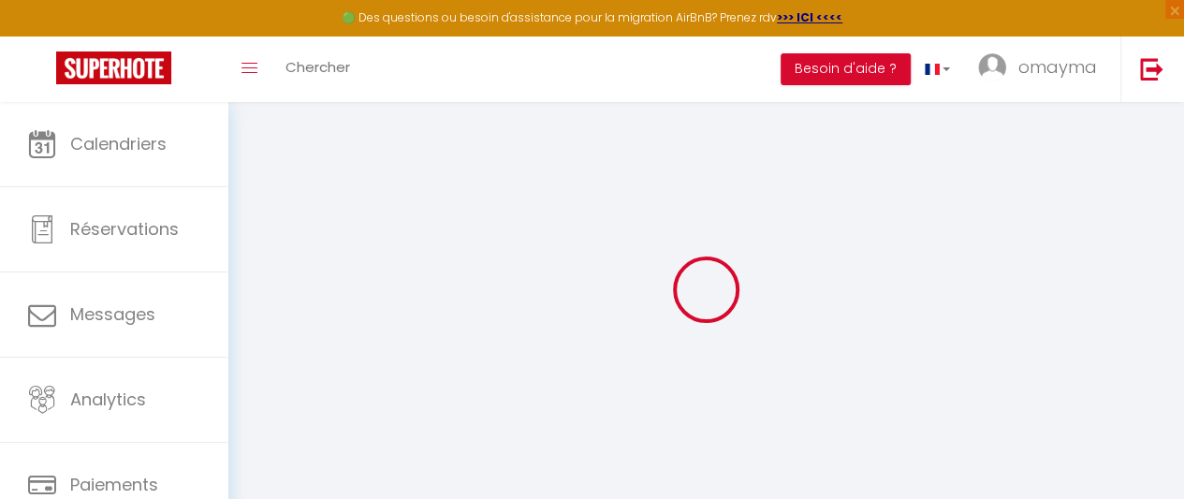
select select
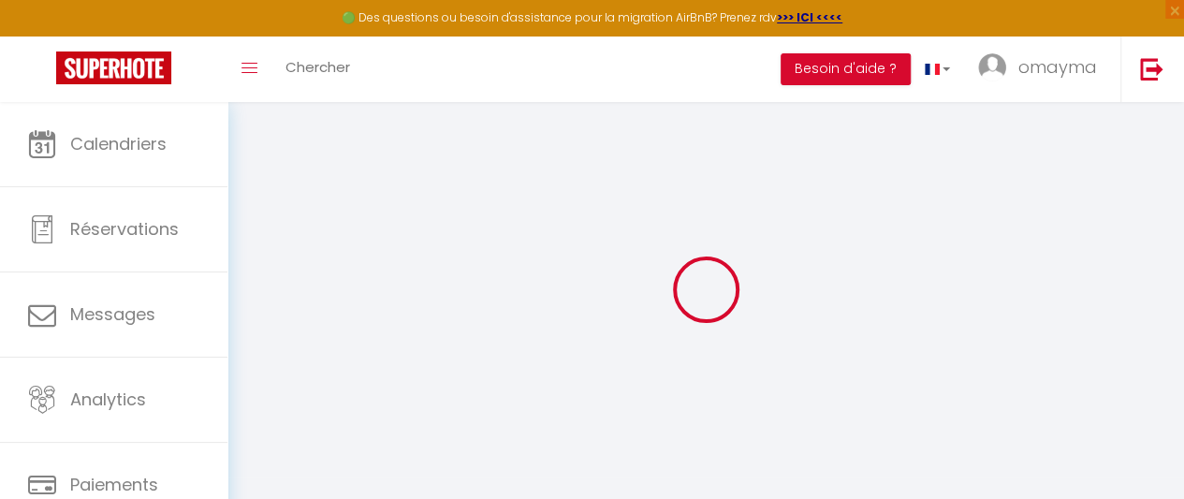
select select
checkbox input "false"
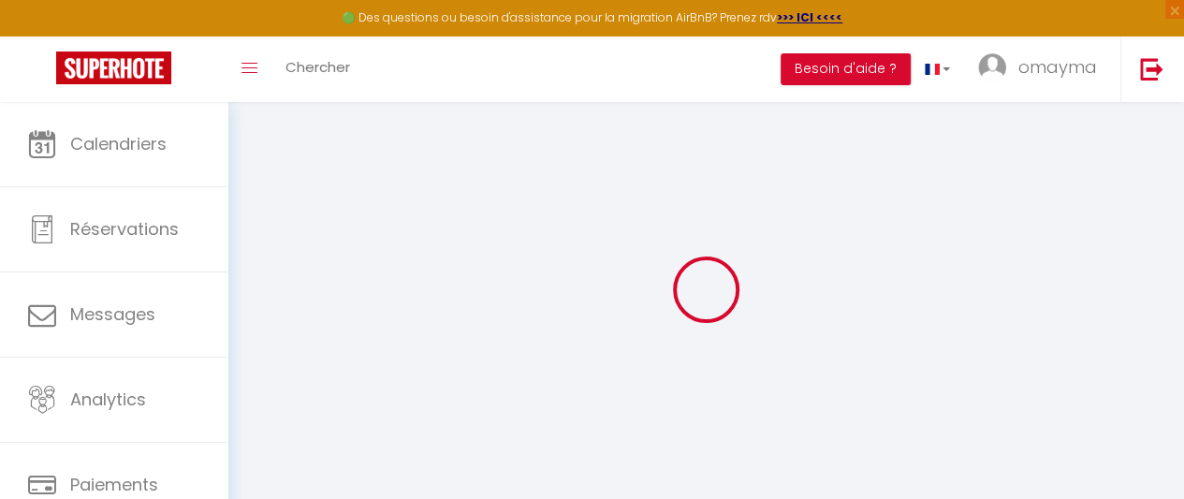
checkbox input "false"
select select
type input "APP 18 3eme étage Superbe Appartement neuf au cœur de [GEOGRAPHIC_DATA]"
type input "Omayma"
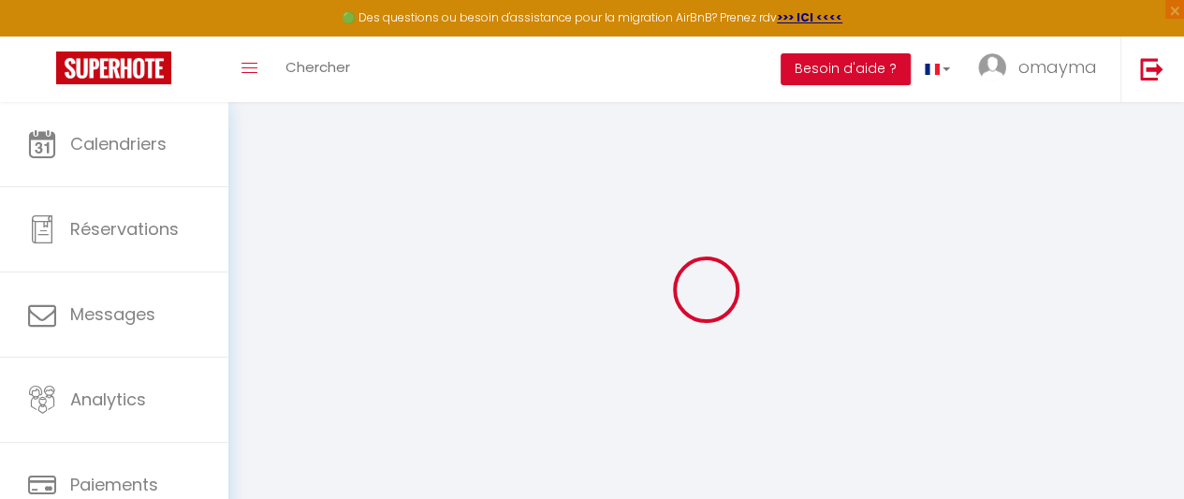
select select "2"
type input "97"
type input "20"
select select
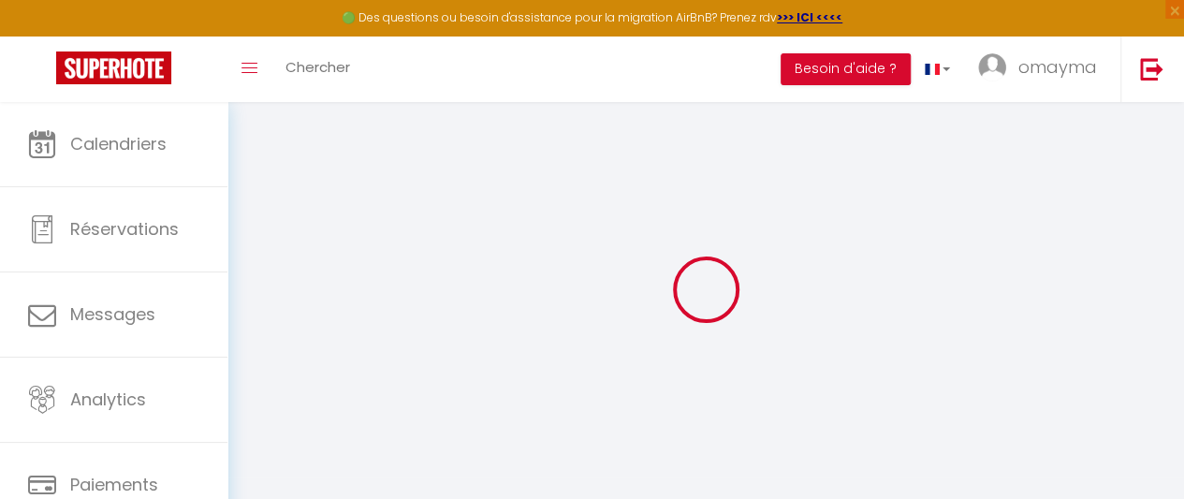
select select
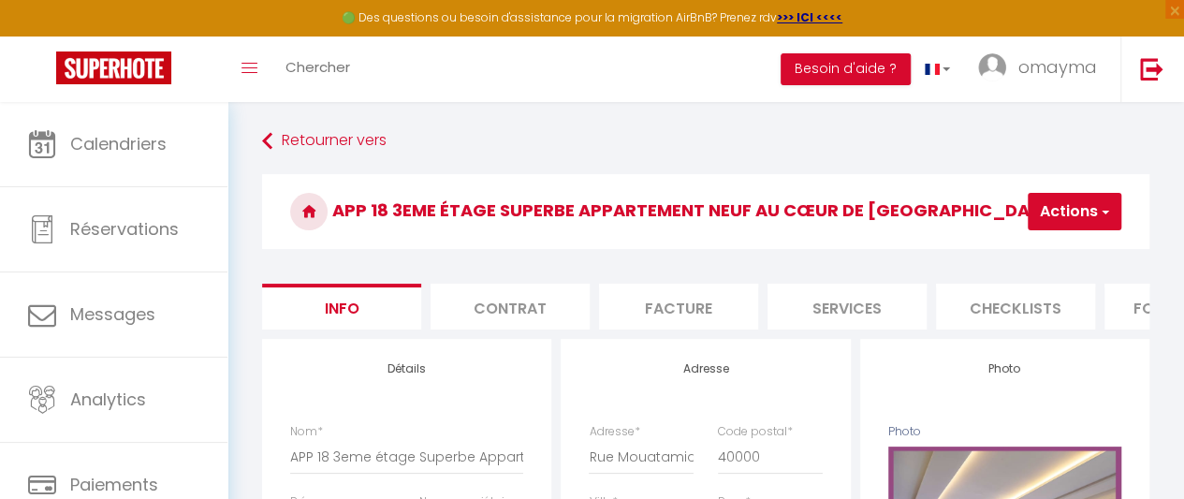
scroll to position [0, 775]
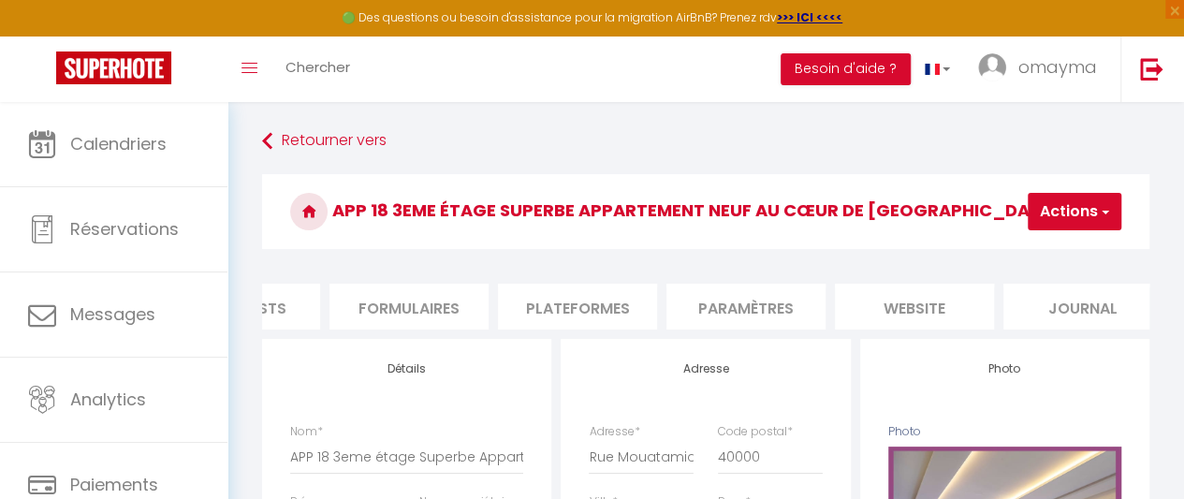
click at [553, 293] on li "Plateformes" at bounding box center [577, 307] width 159 height 46
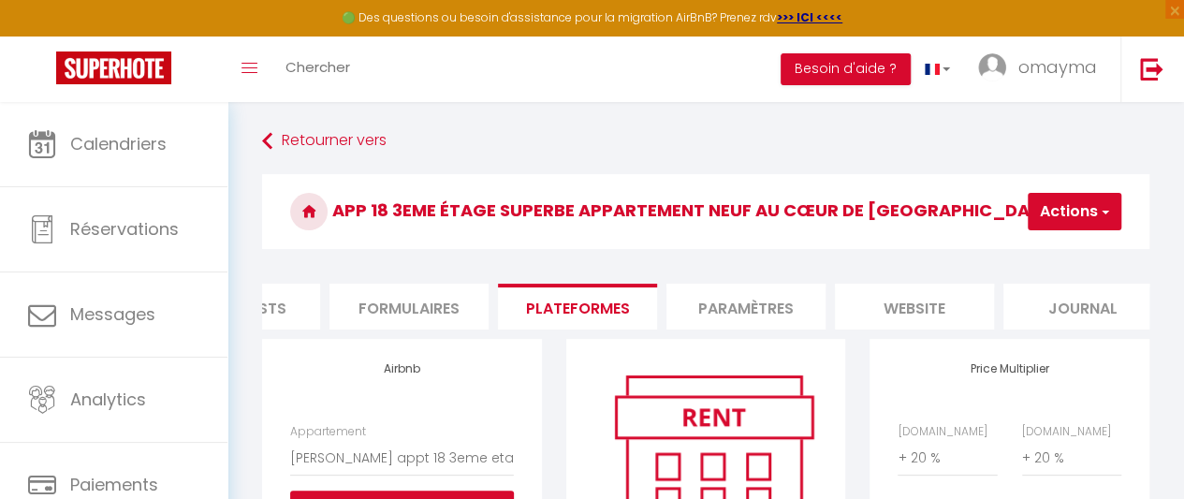
click at [1048, 203] on button "Actions" at bounding box center [1075, 211] width 94 height 37
click at [1009, 248] on link "Enregistrer" at bounding box center [1046, 253] width 148 height 24
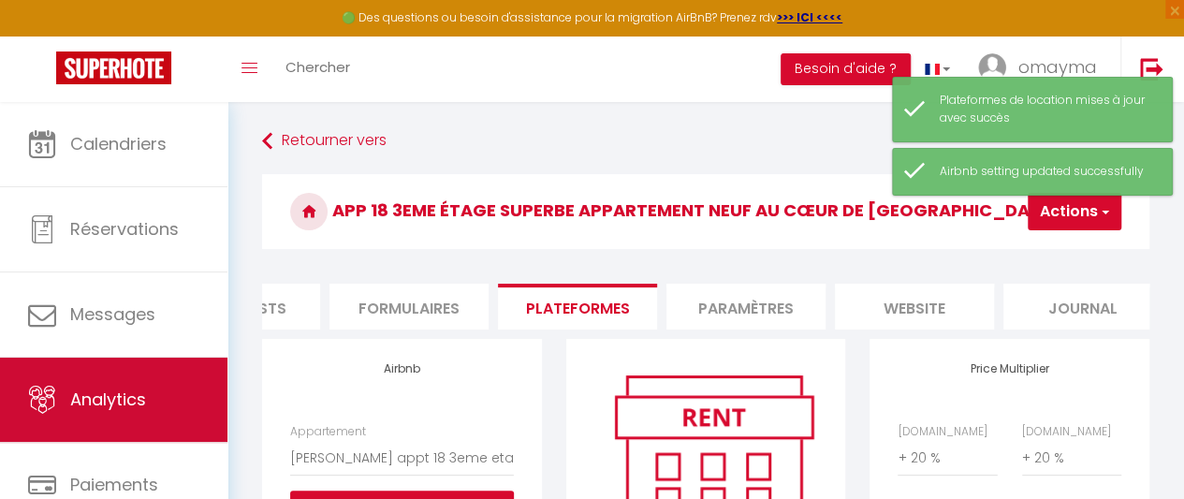
scroll to position [156, 0]
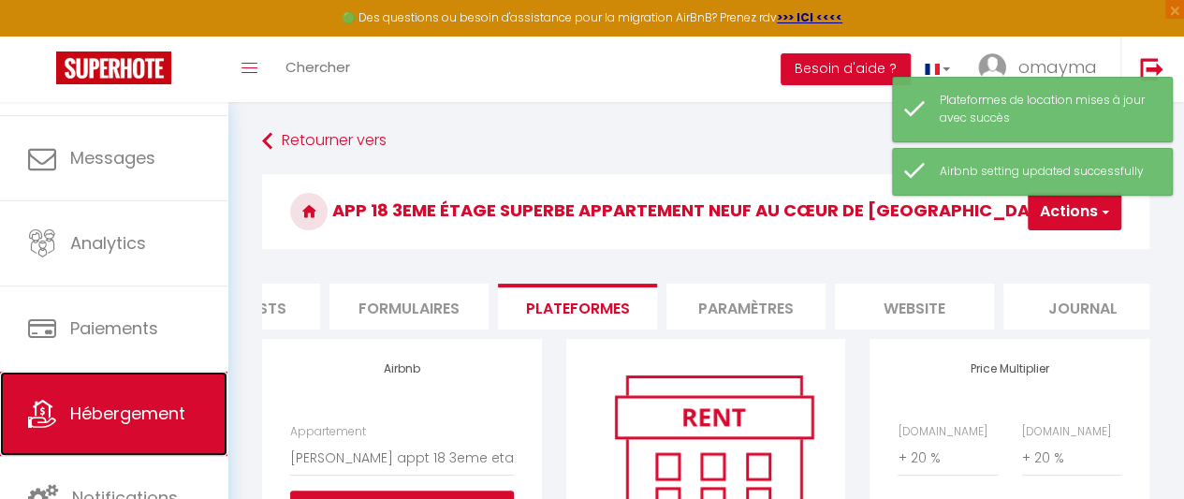
click at [138, 407] on span "Hébergement" at bounding box center [127, 412] width 115 height 23
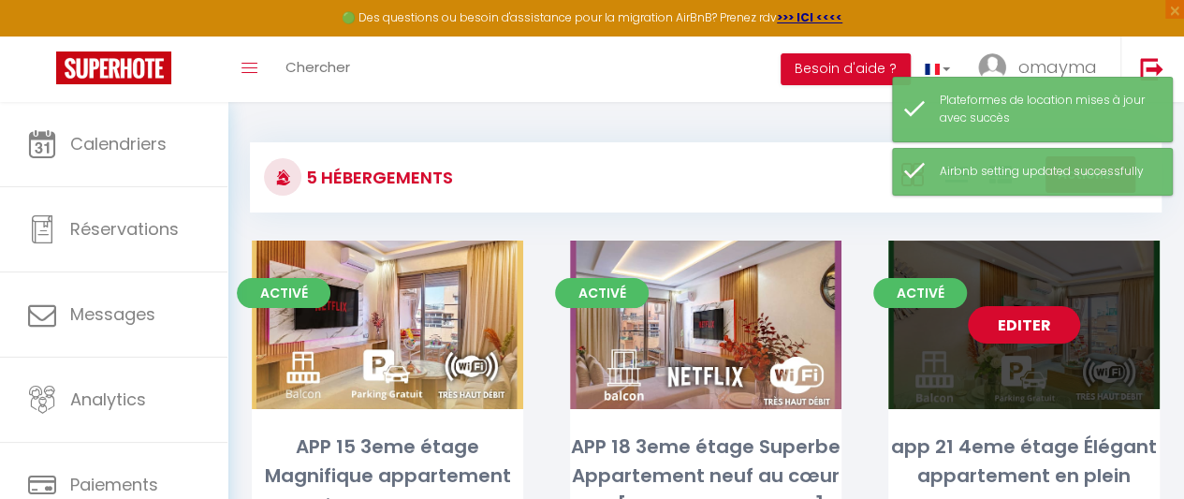
click at [1052, 300] on div "Editer" at bounding box center [1023, 325] width 271 height 168
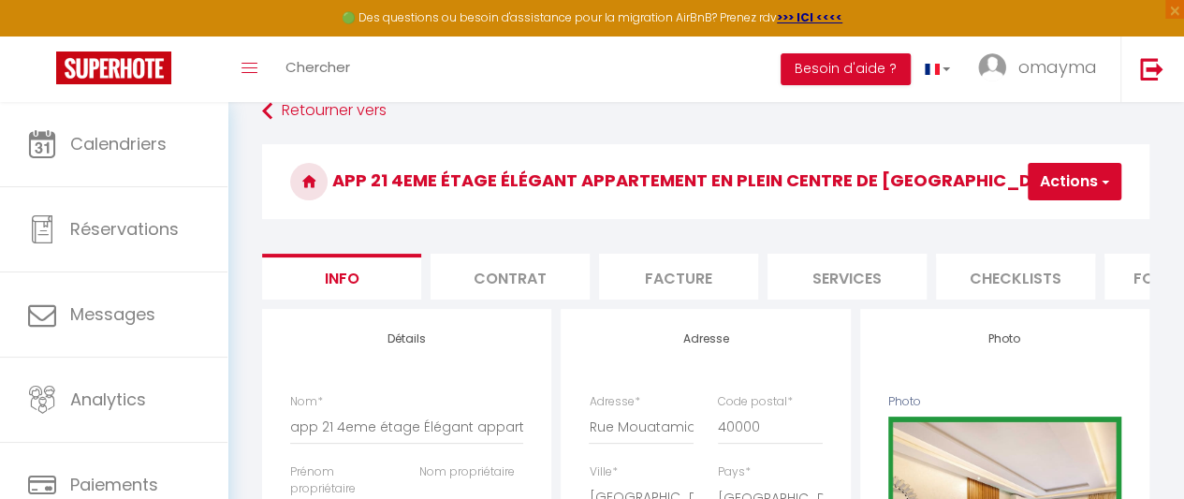
scroll to position [0, 775]
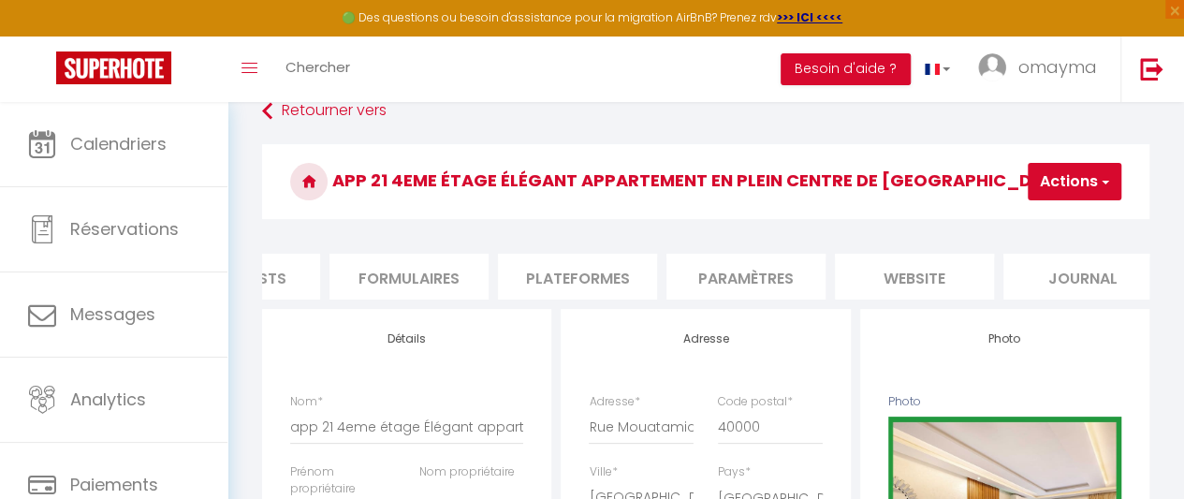
click at [554, 276] on li "Plateformes" at bounding box center [577, 277] width 159 height 46
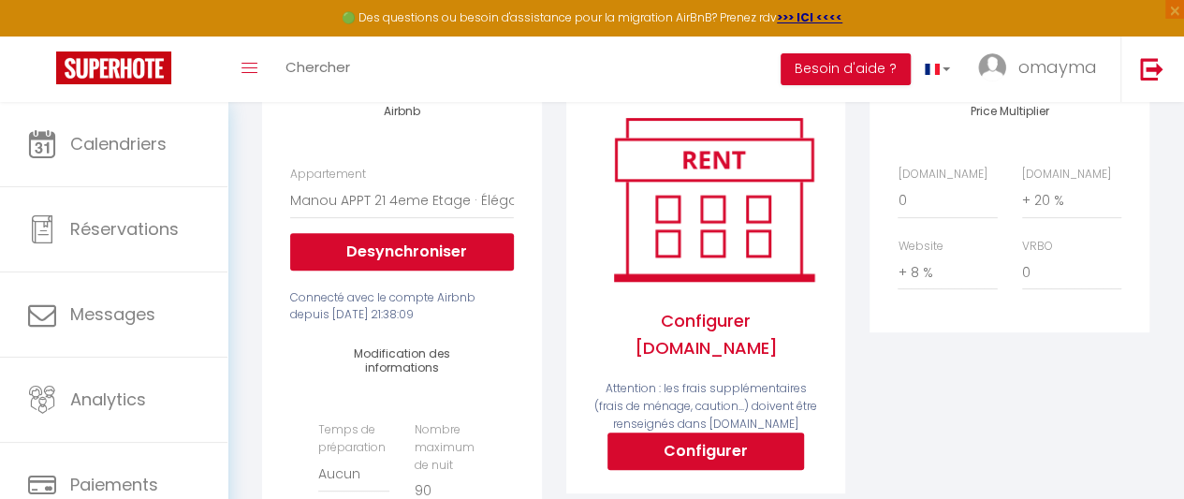
scroll to position [258, 0]
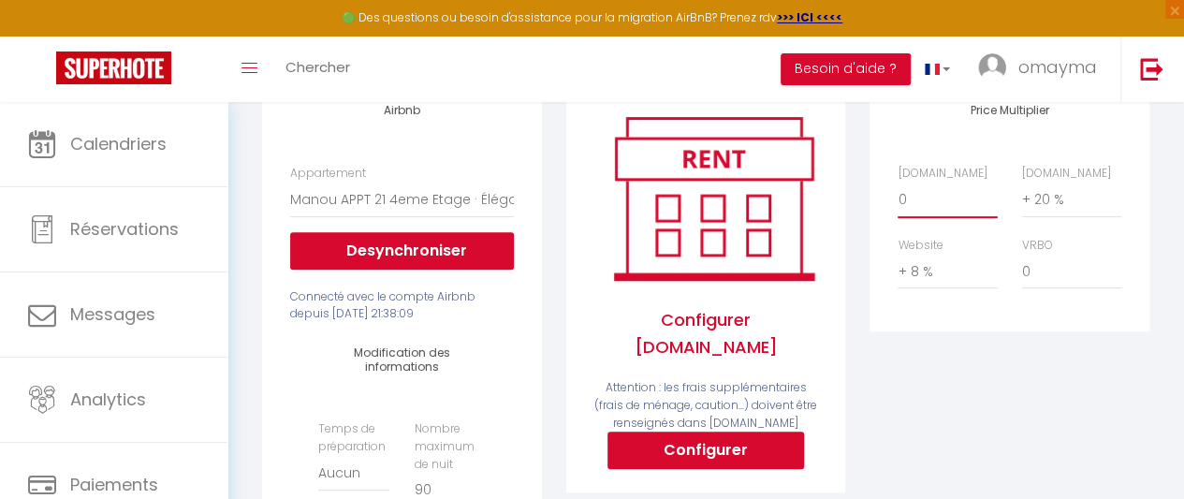
click at [934, 217] on select "0 + 1 % + 2 % + 3 % + 4 % + 5 % + 6 % + 7 % + 8 % + 9 %" at bounding box center [946, 200] width 99 height 36
click at [897, 196] on select "0 + 1 % + 2 % + 3 % + 4 % + 5 % + 6 % + 7 % + 8 % + 9 %" at bounding box center [946, 200] width 99 height 36
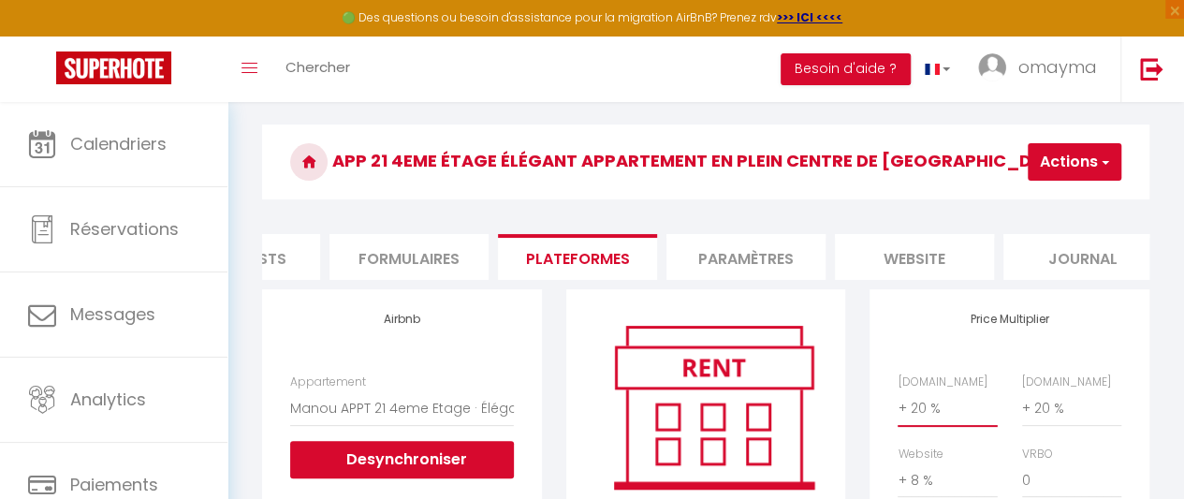
scroll to position [0, 0]
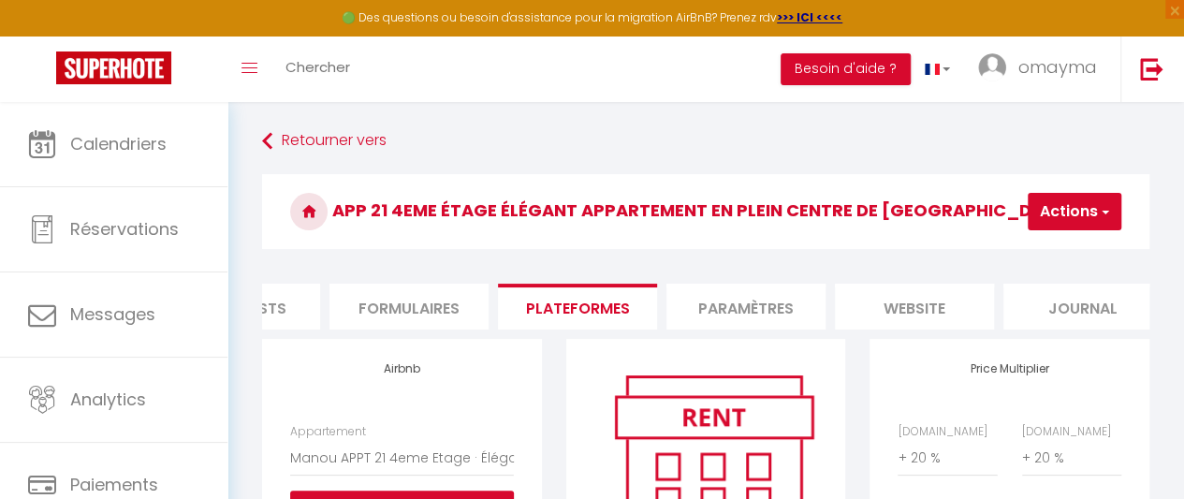
click at [1075, 212] on button "Actions" at bounding box center [1075, 211] width 94 height 37
click at [1018, 248] on link "Enregistrer" at bounding box center [1046, 253] width 148 height 24
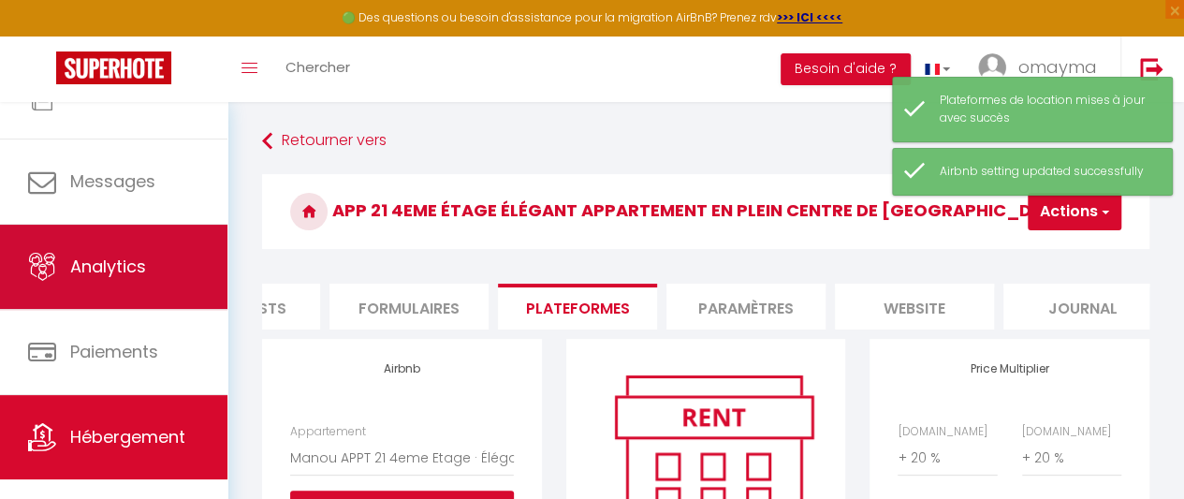
scroll to position [138, 0]
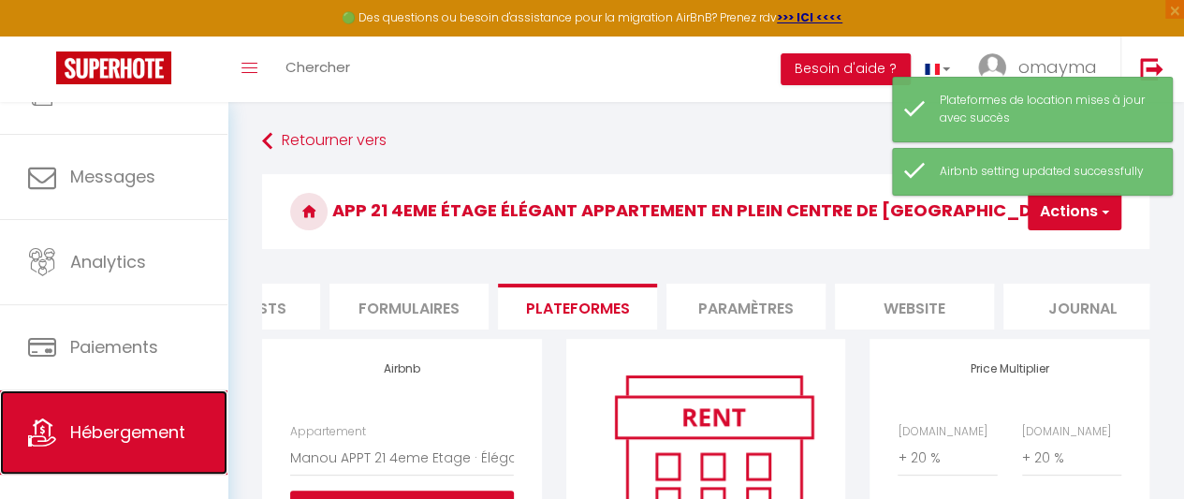
click at [136, 440] on span "Hébergement" at bounding box center [127, 431] width 115 height 23
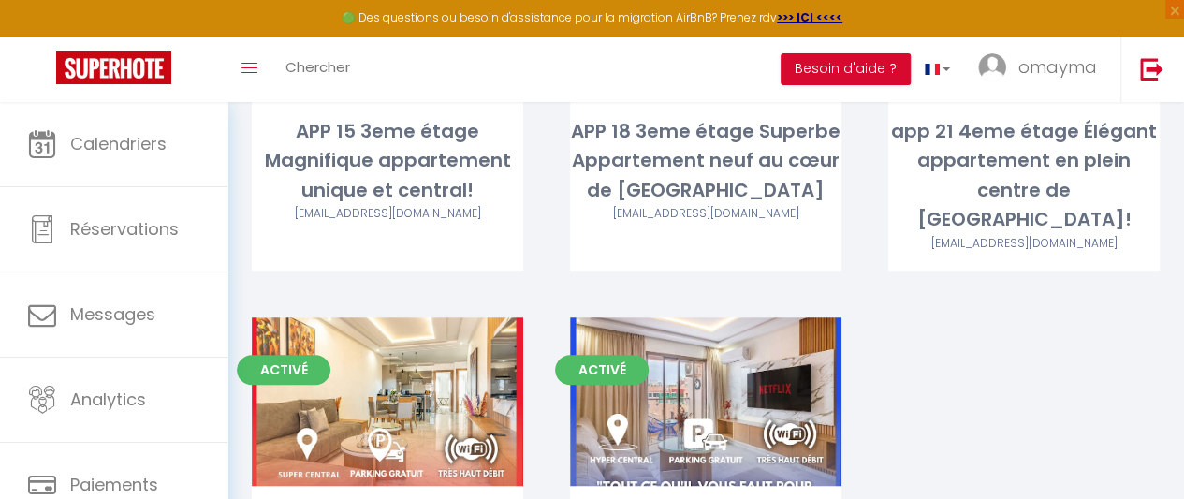
scroll to position [326, 0]
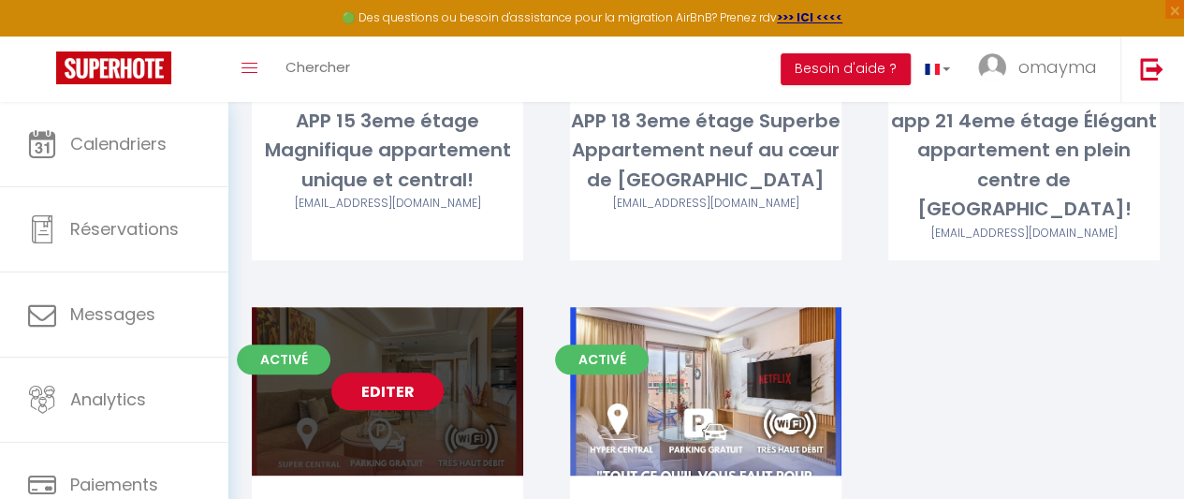
click at [388, 372] on link "Editer" at bounding box center [387, 390] width 112 height 37
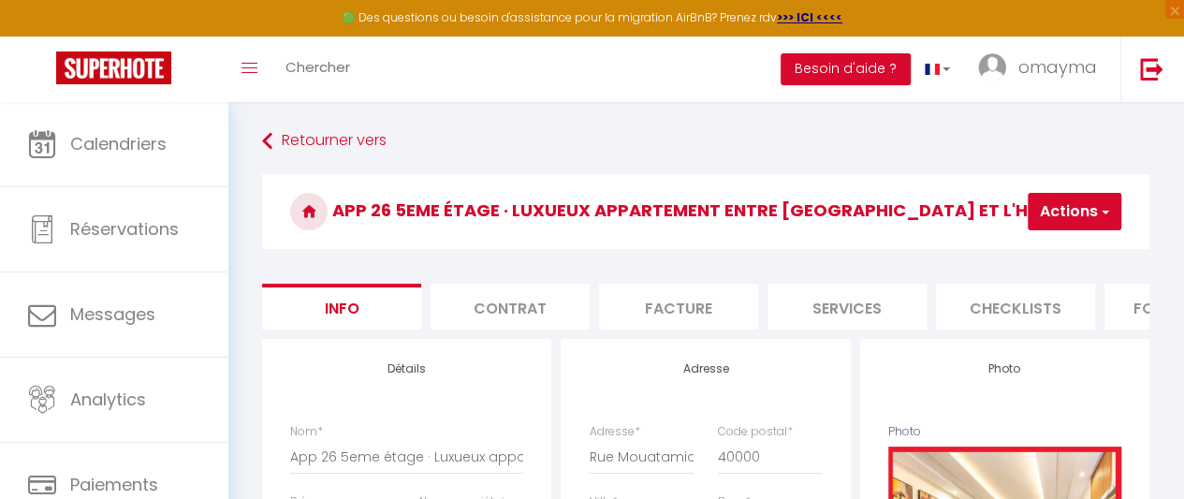
scroll to position [0, 775]
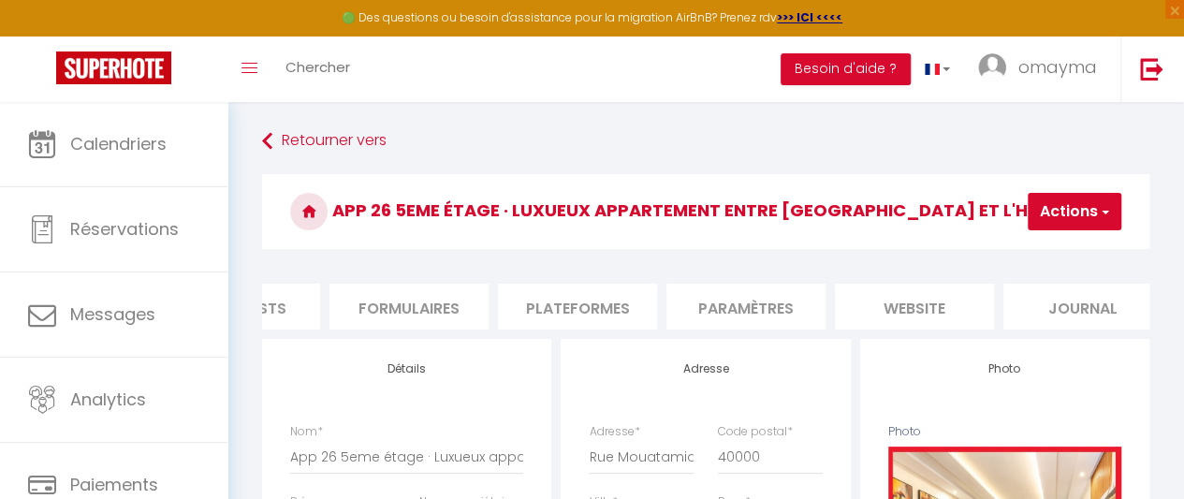
click at [579, 316] on li "Plateformes" at bounding box center [577, 307] width 159 height 46
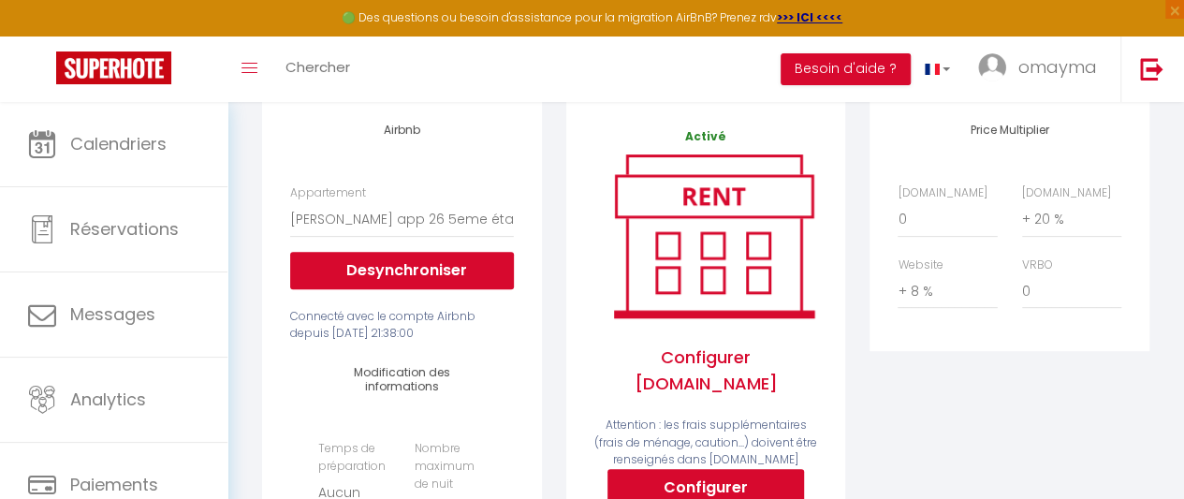
scroll to position [240, 0]
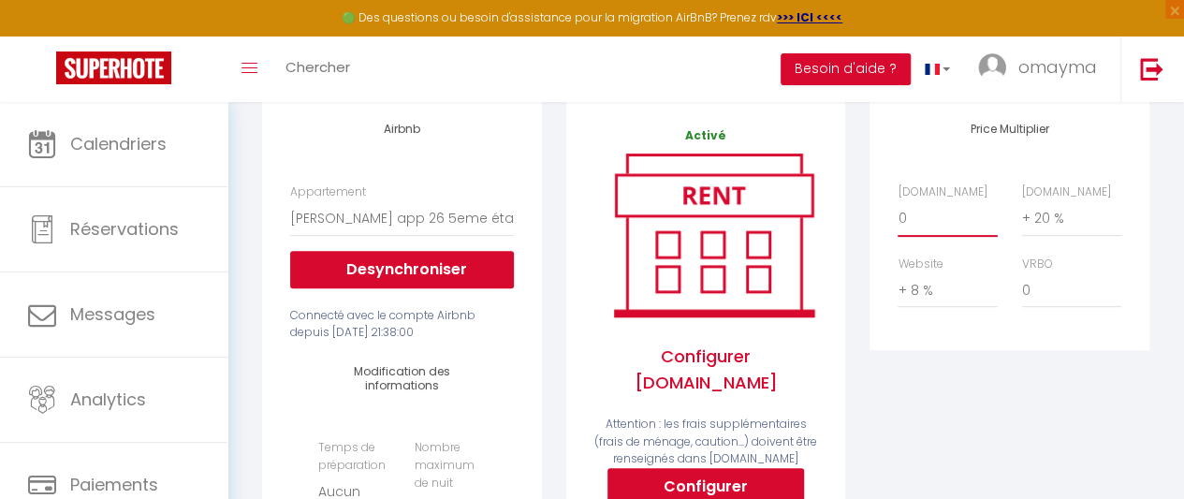
click at [937, 236] on select "0 + 1 % + 2 % + 3 % + 4 % + 5 % + 6 % + 7 % + 8 % + 9 %" at bounding box center [946, 218] width 99 height 36
click at [897, 214] on select "0 + 1 % + 2 % + 3 % + 4 % + 5 % + 6 % + 7 % + 8 % + 9 %" at bounding box center [946, 218] width 99 height 36
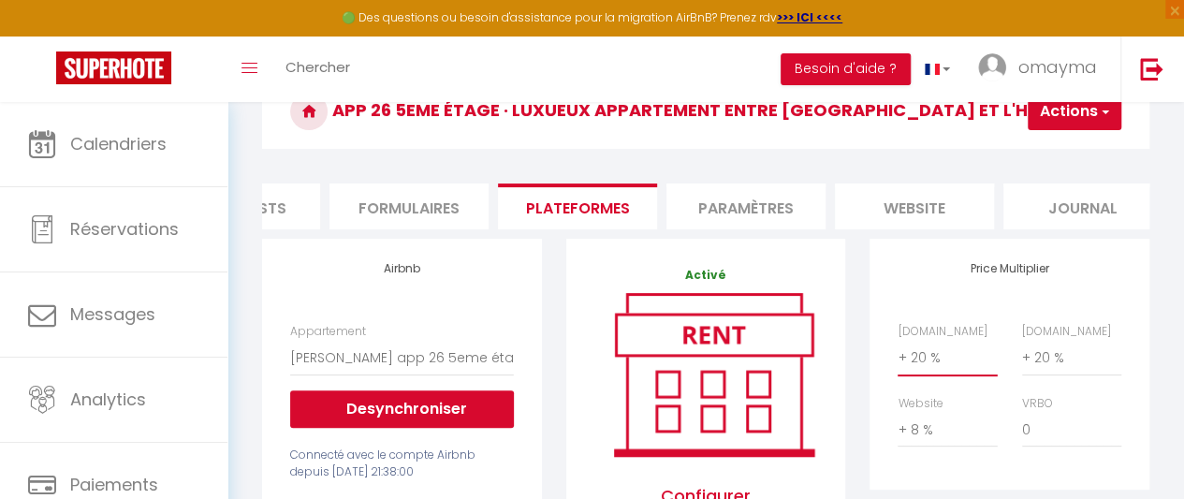
scroll to position [0, 0]
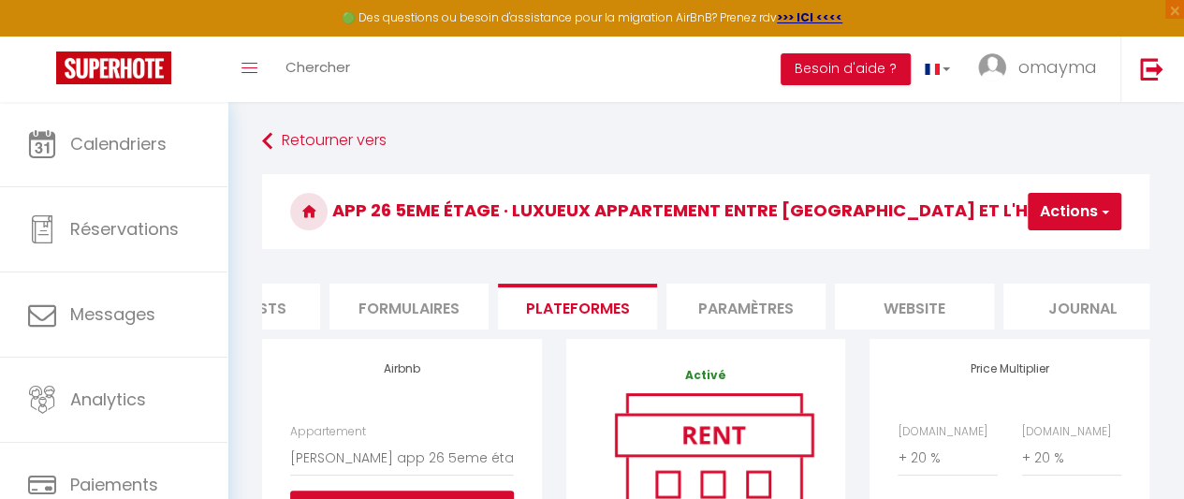
click at [1075, 214] on button "Actions" at bounding box center [1075, 211] width 94 height 37
click at [1023, 254] on link "Enregistrer" at bounding box center [1046, 253] width 148 height 24
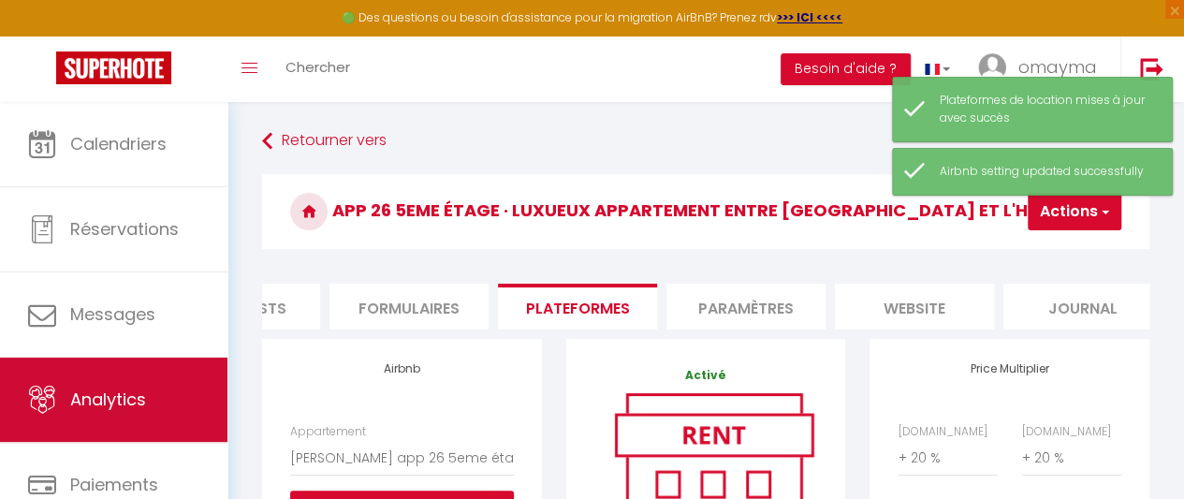
scroll to position [156, 0]
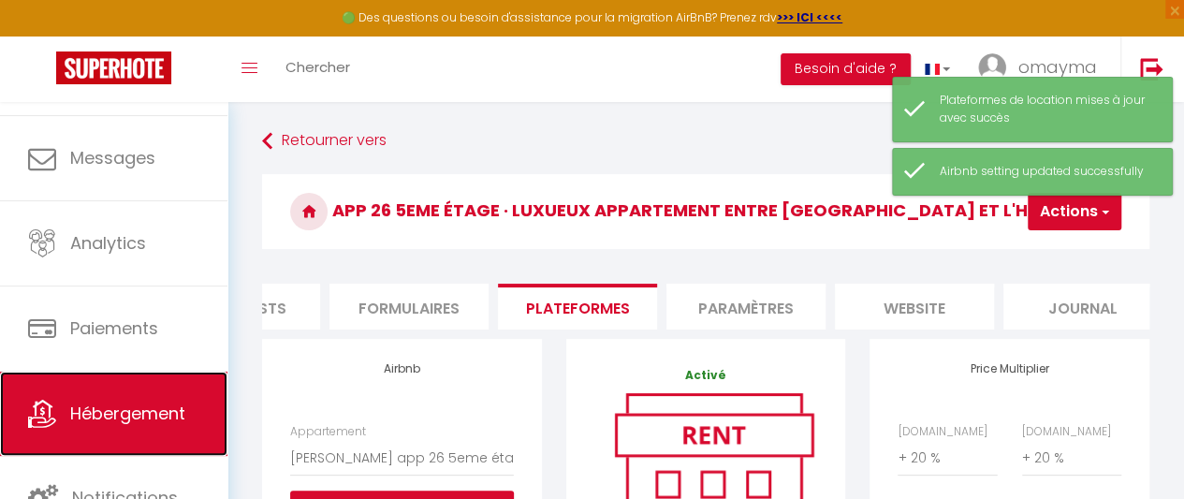
click at [112, 409] on span "Hébergement" at bounding box center [127, 412] width 115 height 23
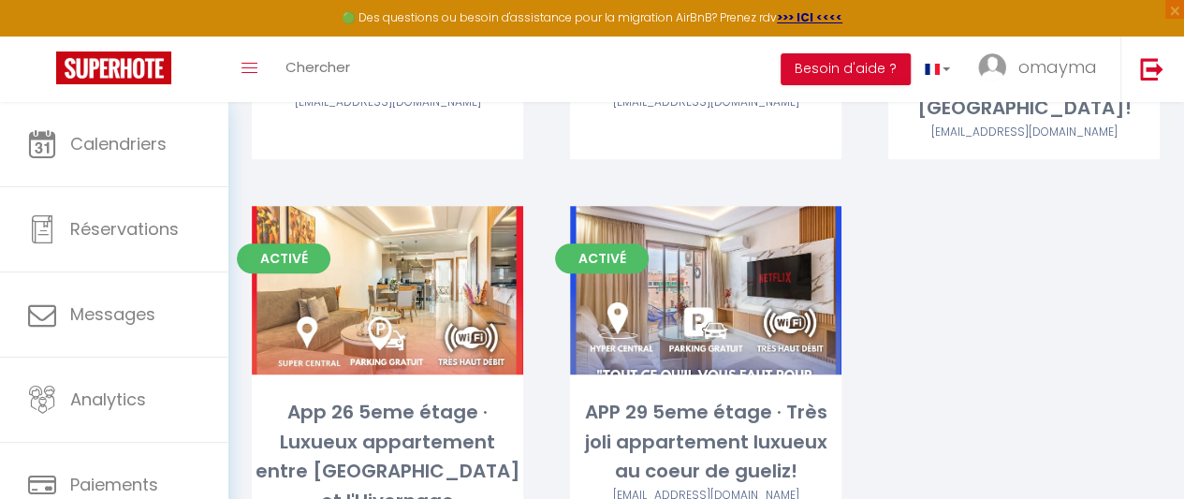
scroll to position [490, 0]
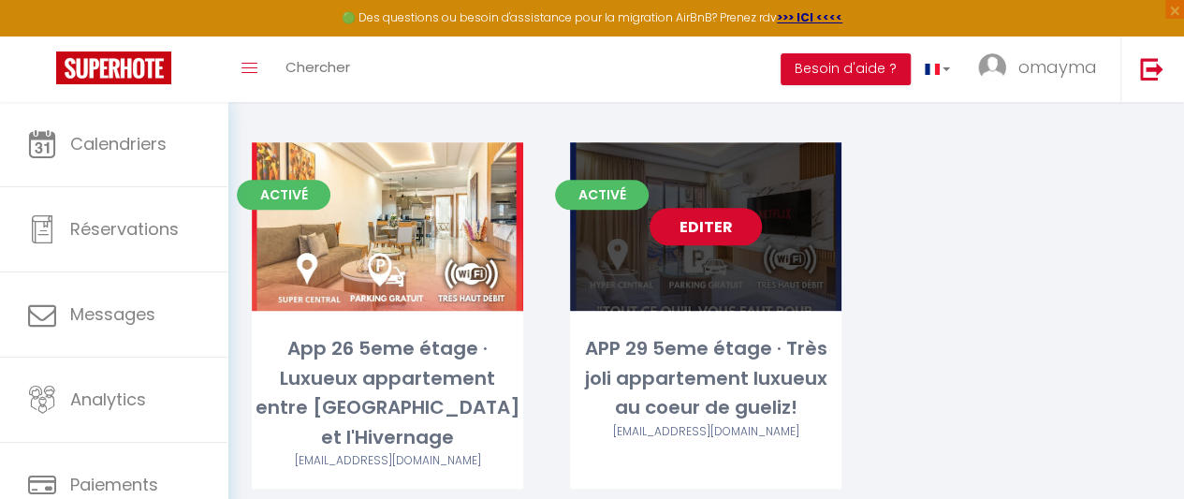
click at [702, 208] on link "Editer" at bounding box center [705, 226] width 112 height 37
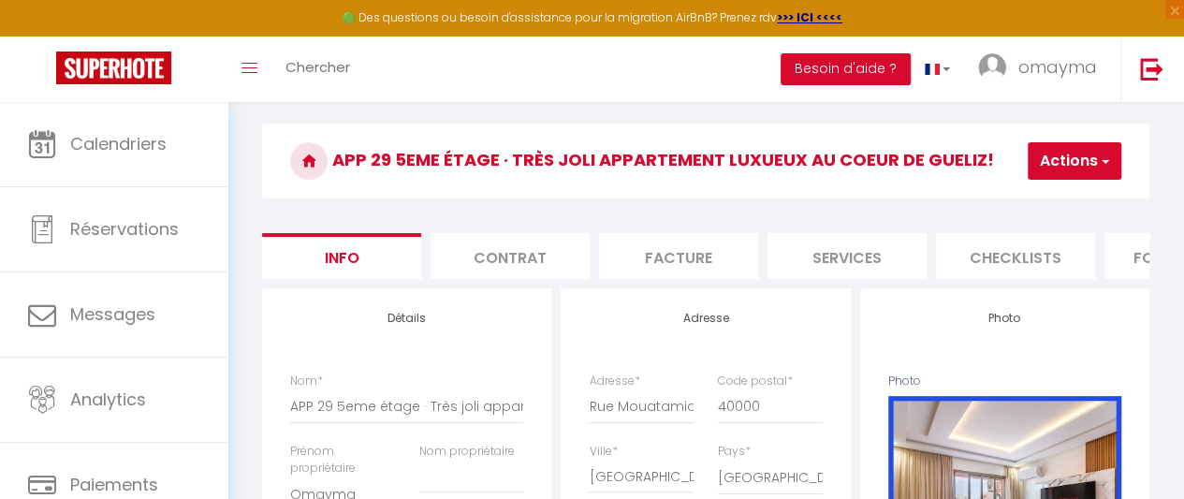
scroll to position [0, 775]
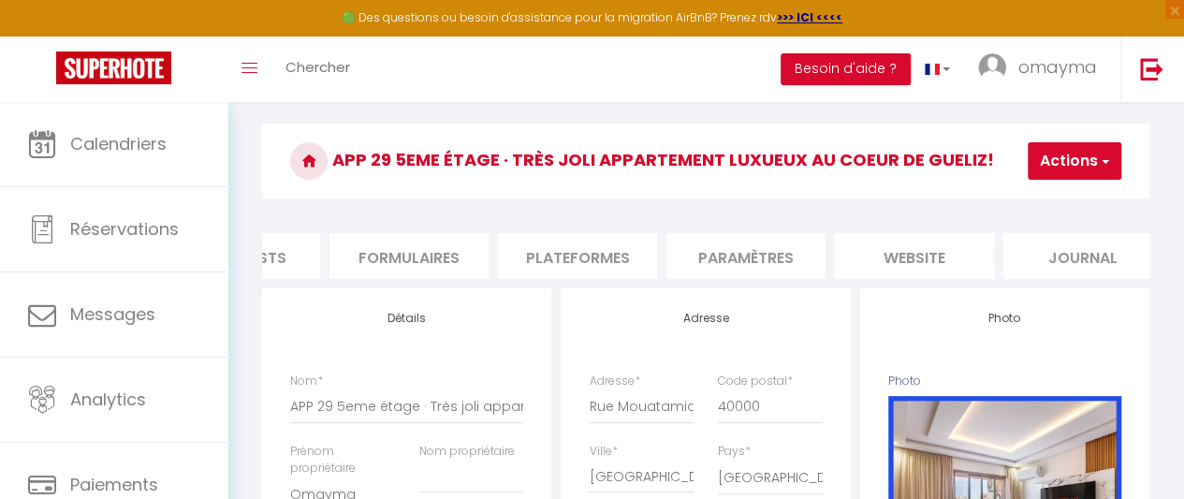
click at [586, 247] on li "Plateformes" at bounding box center [577, 256] width 159 height 46
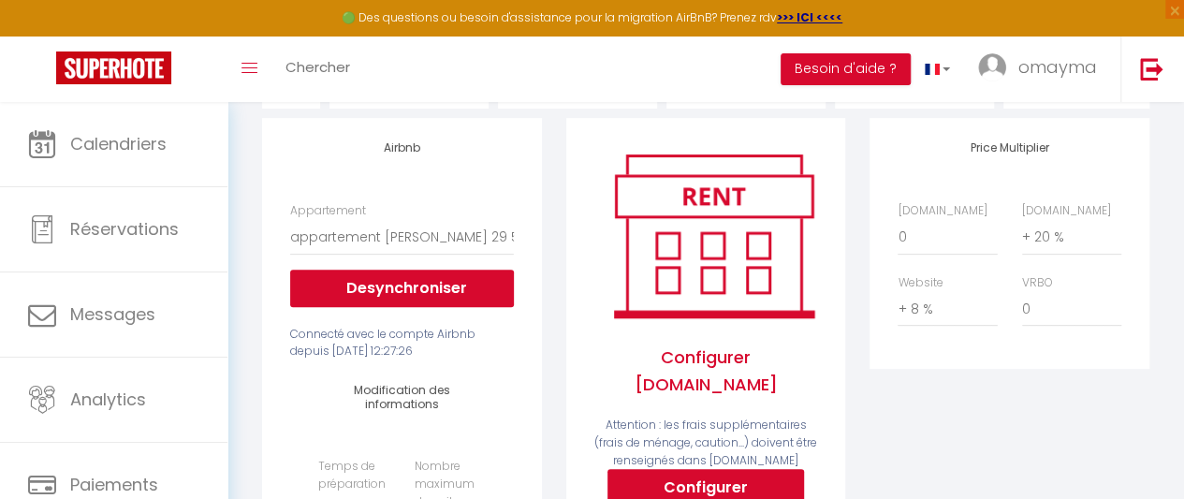
scroll to position [220, 0]
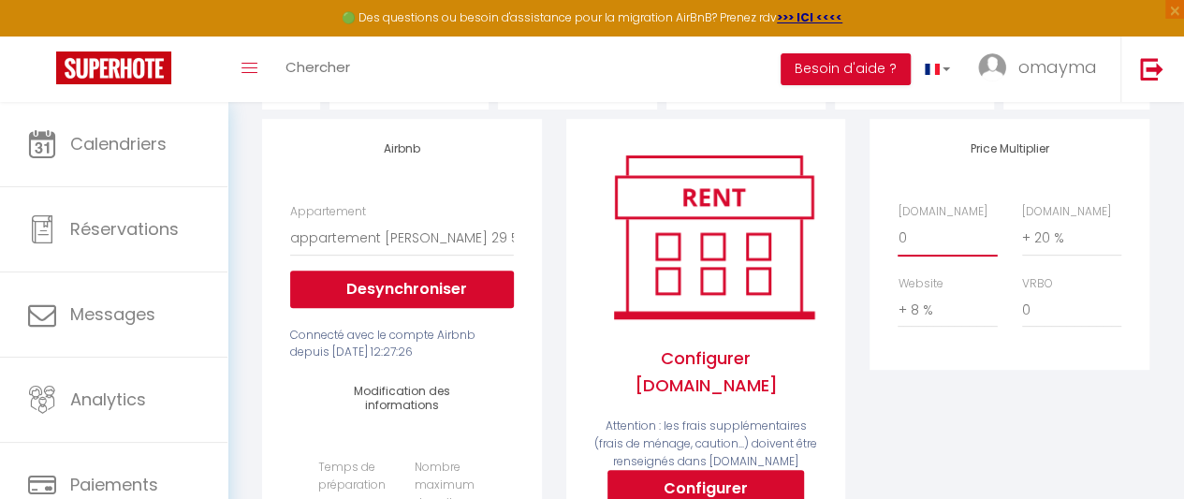
click at [947, 252] on select "0 + 1 % + 2 % + 3 % + 4 % + 5 % + 6 % + 7 % + 8 % + 9 %" at bounding box center [946, 238] width 99 height 36
click at [897, 234] on select "0 + 1 % + 2 % + 3 % + 4 % + 5 % + 6 % + 7 % + 8 % + 9 %" at bounding box center [946, 238] width 99 height 36
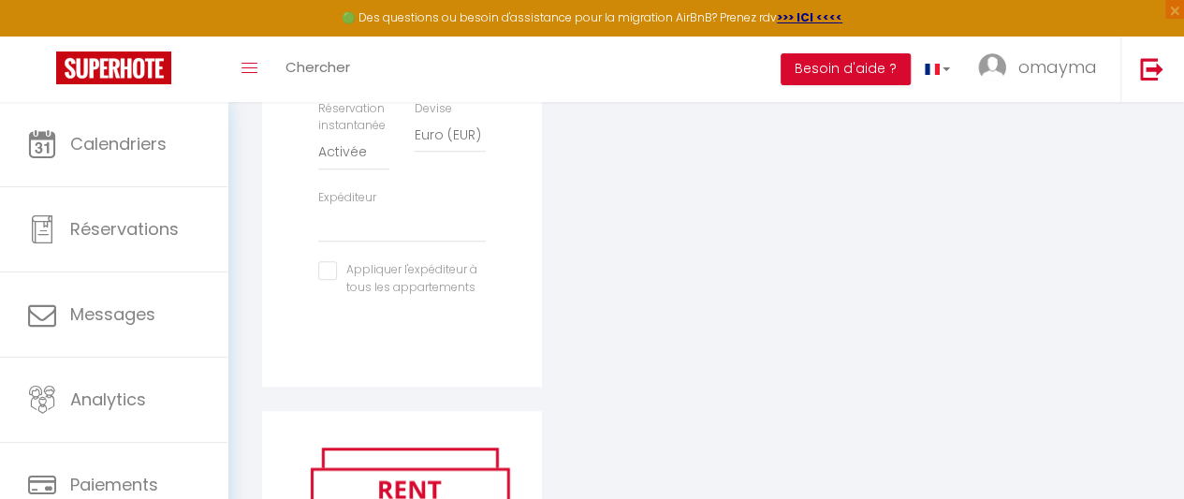
scroll to position [0, 0]
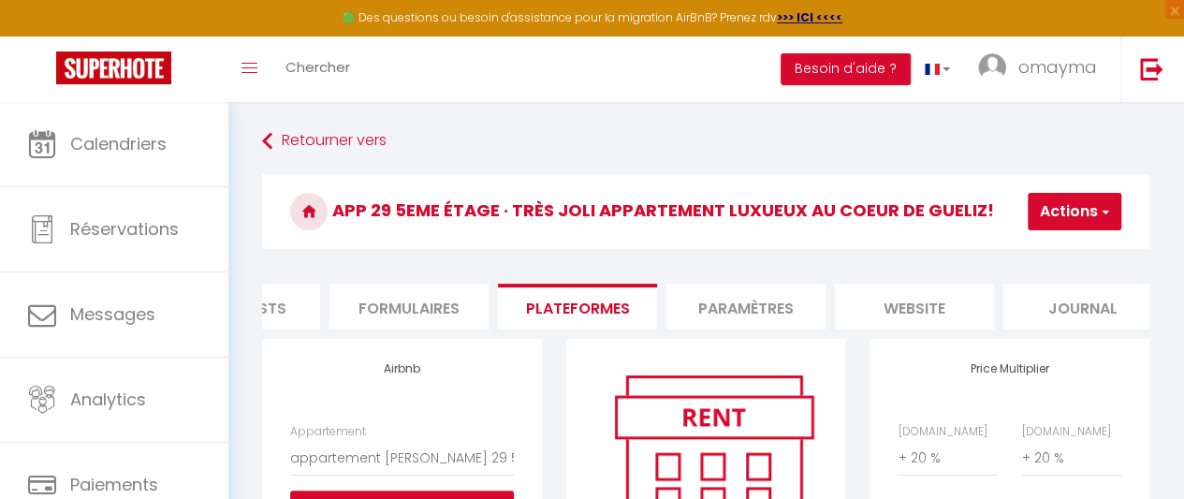
click at [1070, 206] on button "Actions" at bounding box center [1075, 211] width 94 height 37
click at [1028, 246] on link "Enregistrer" at bounding box center [1046, 253] width 148 height 24
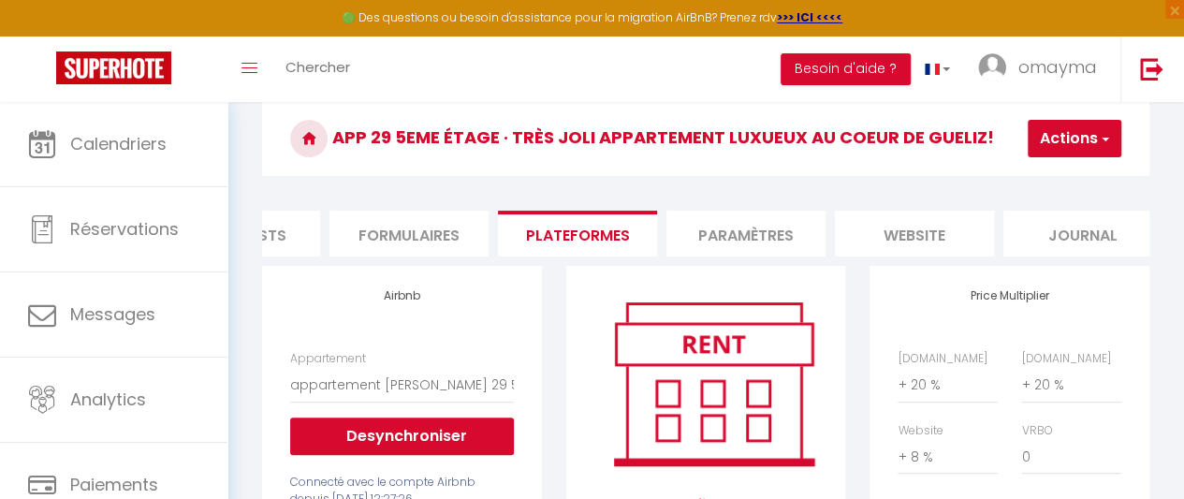
scroll to position [0, 797]
